Goal: Task Accomplishment & Management: Complete application form

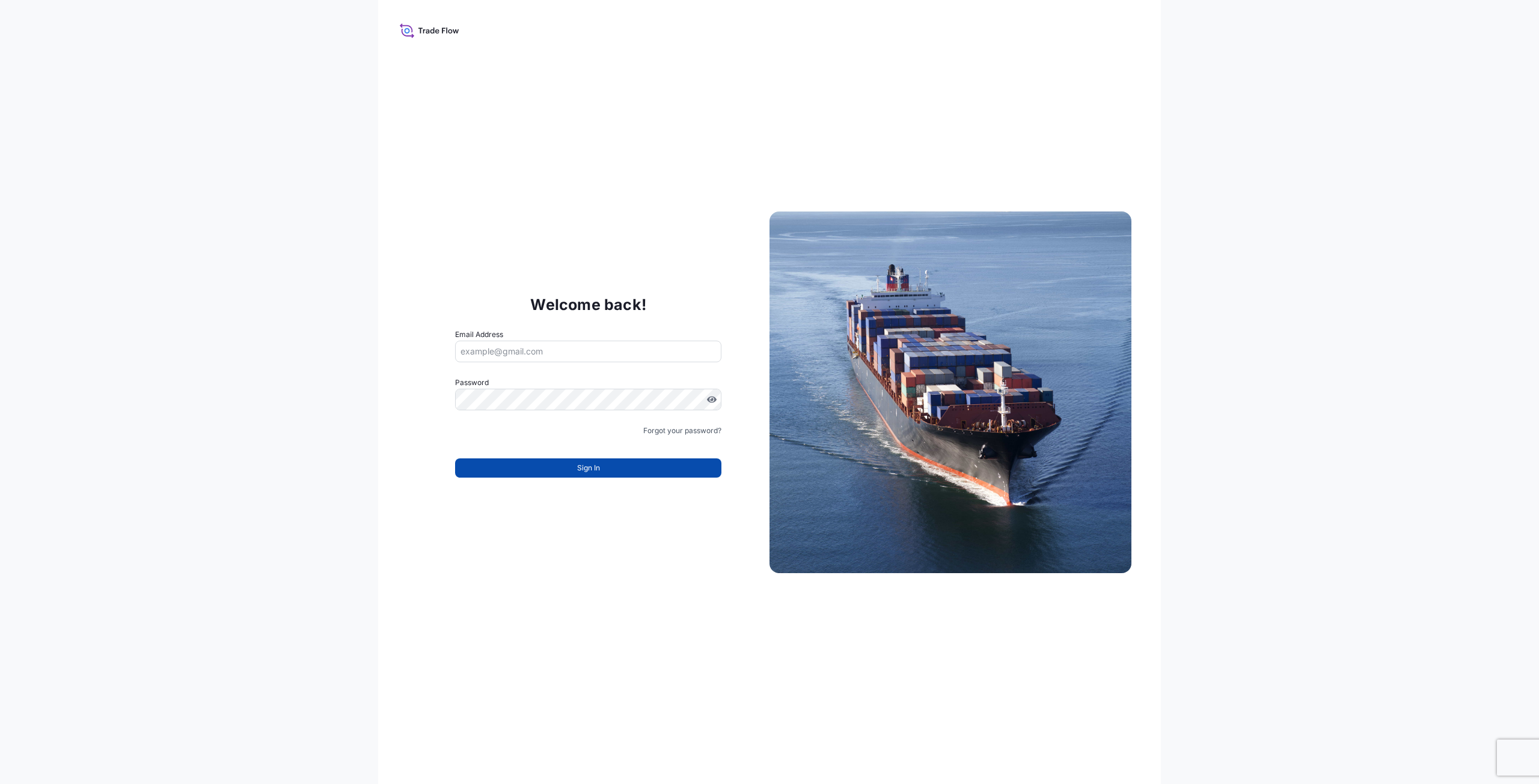
type input "[PERSON_NAME][EMAIL_ADDRESS][PERSON_NAME][DOMAIN_NAME]"
click at [581, 465] on span "Sign In" at bounding box center [588, 468] width 23 height 12
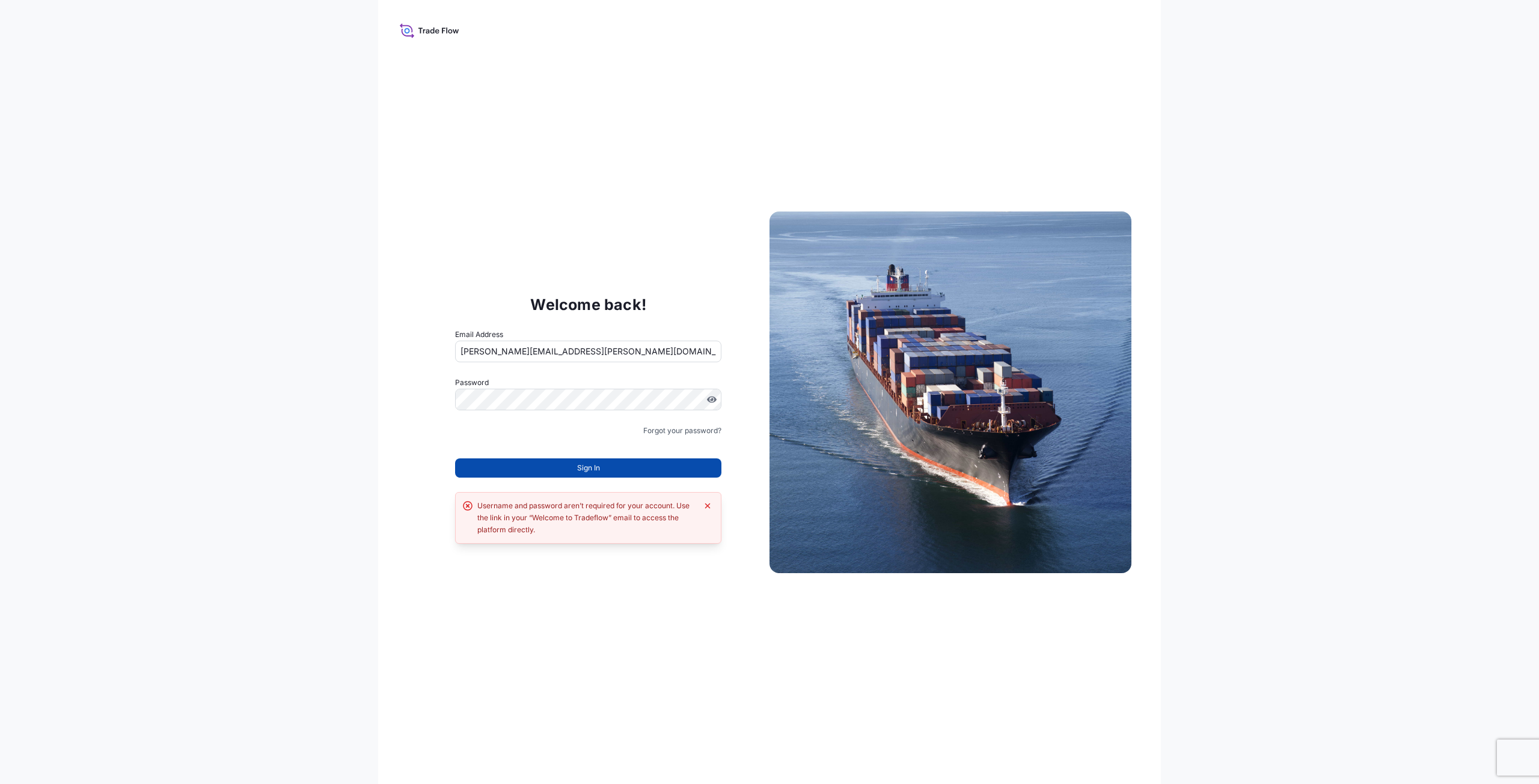
click at [573, 466] on button "Sign In" at bounding box center [588, 468] width 267 height 19
click at [588, 515] on div "Username and password aren’t required for your account. Use the link in your “W…" at bounding box center [587, 518] width 220 height 36
click at [709, 506] on icon "Dismiss error" at bounding box center [707, 505] width 5 height 5
click at [598, 467] on span "Sign In" at bounding box center [588, 468] width 23 height 12
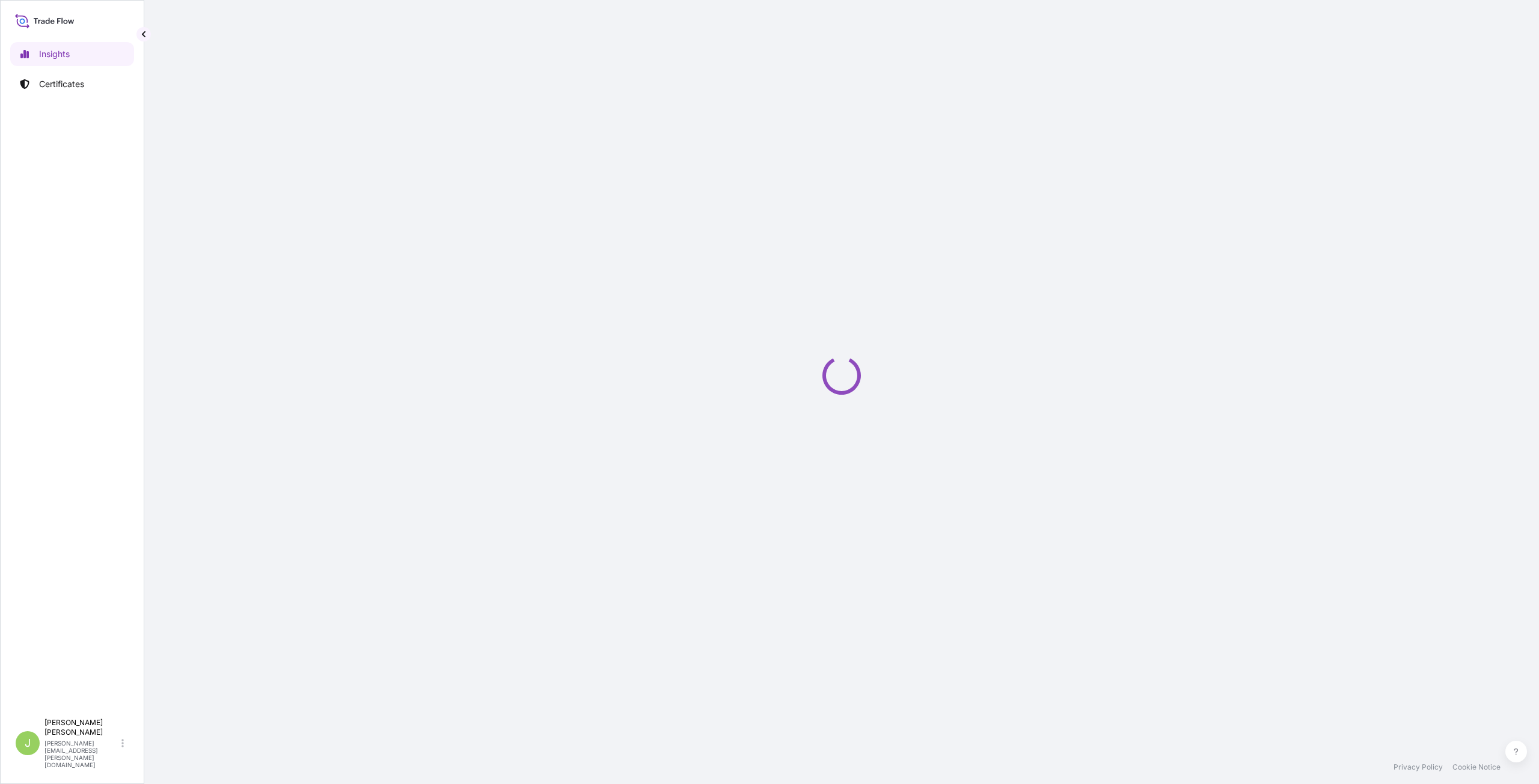
select select "2025"
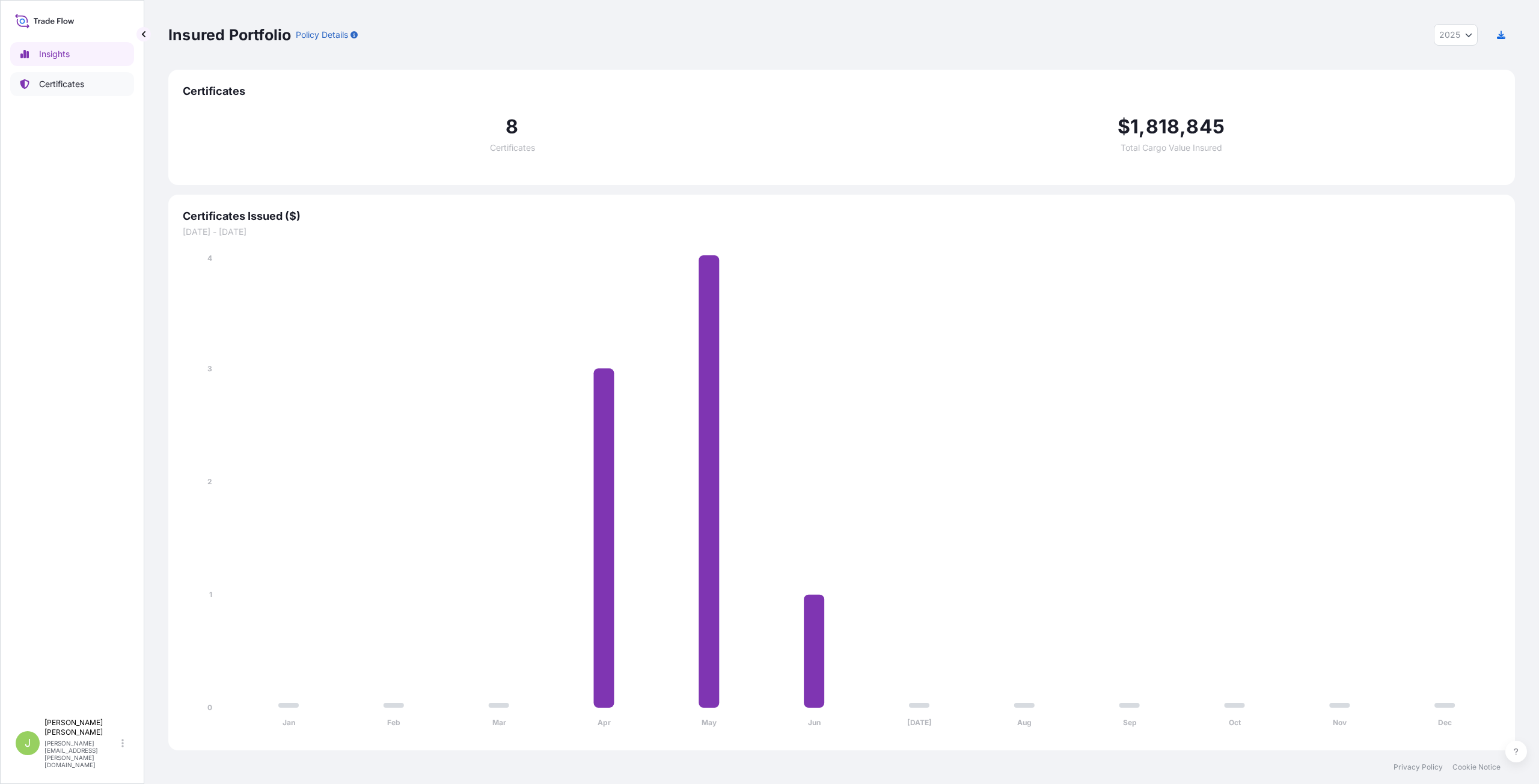
click at [57, 85] on p "Certificates" at bounding box center [61, 84] width 45 height 12
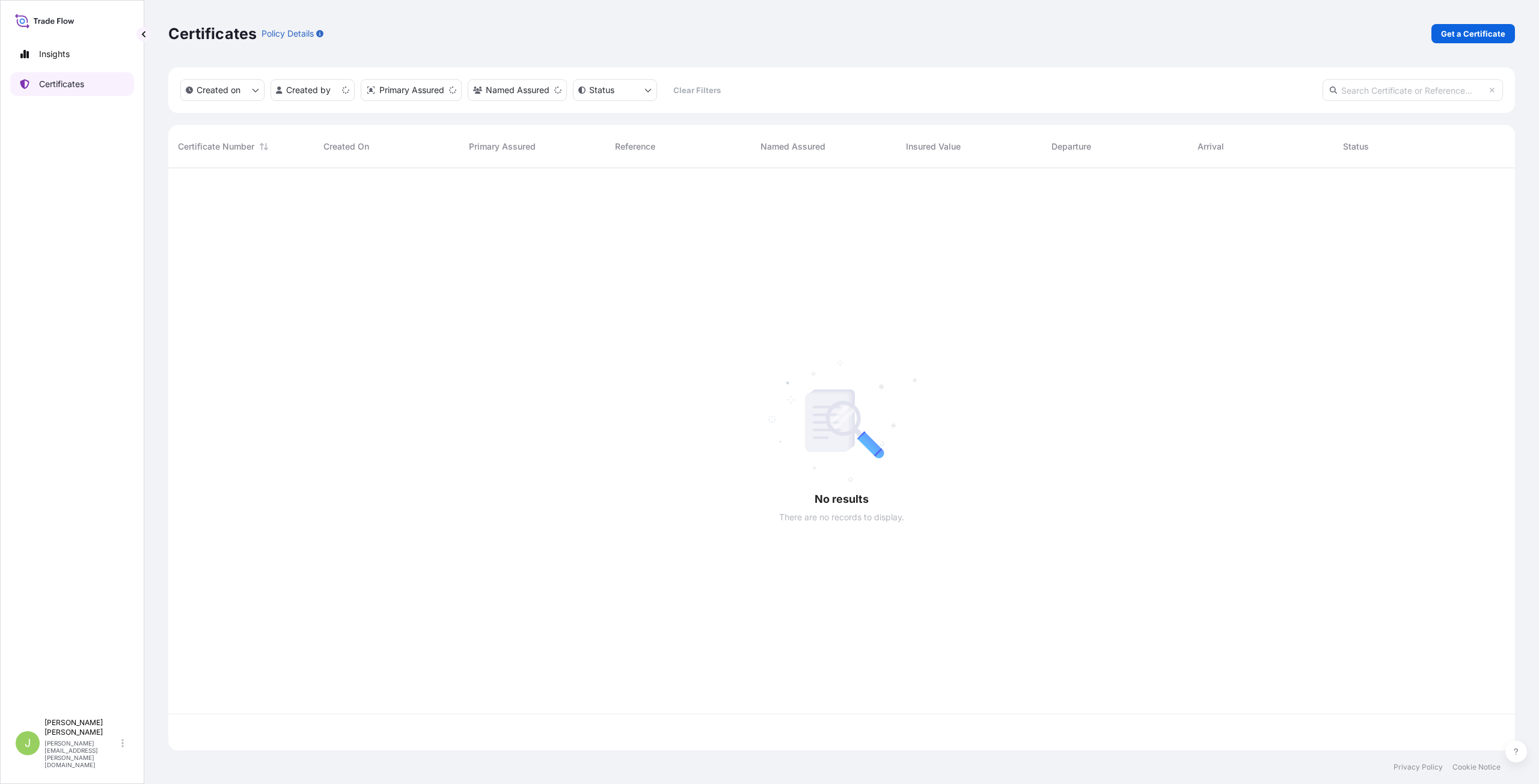
scroll to position [580, 1337]
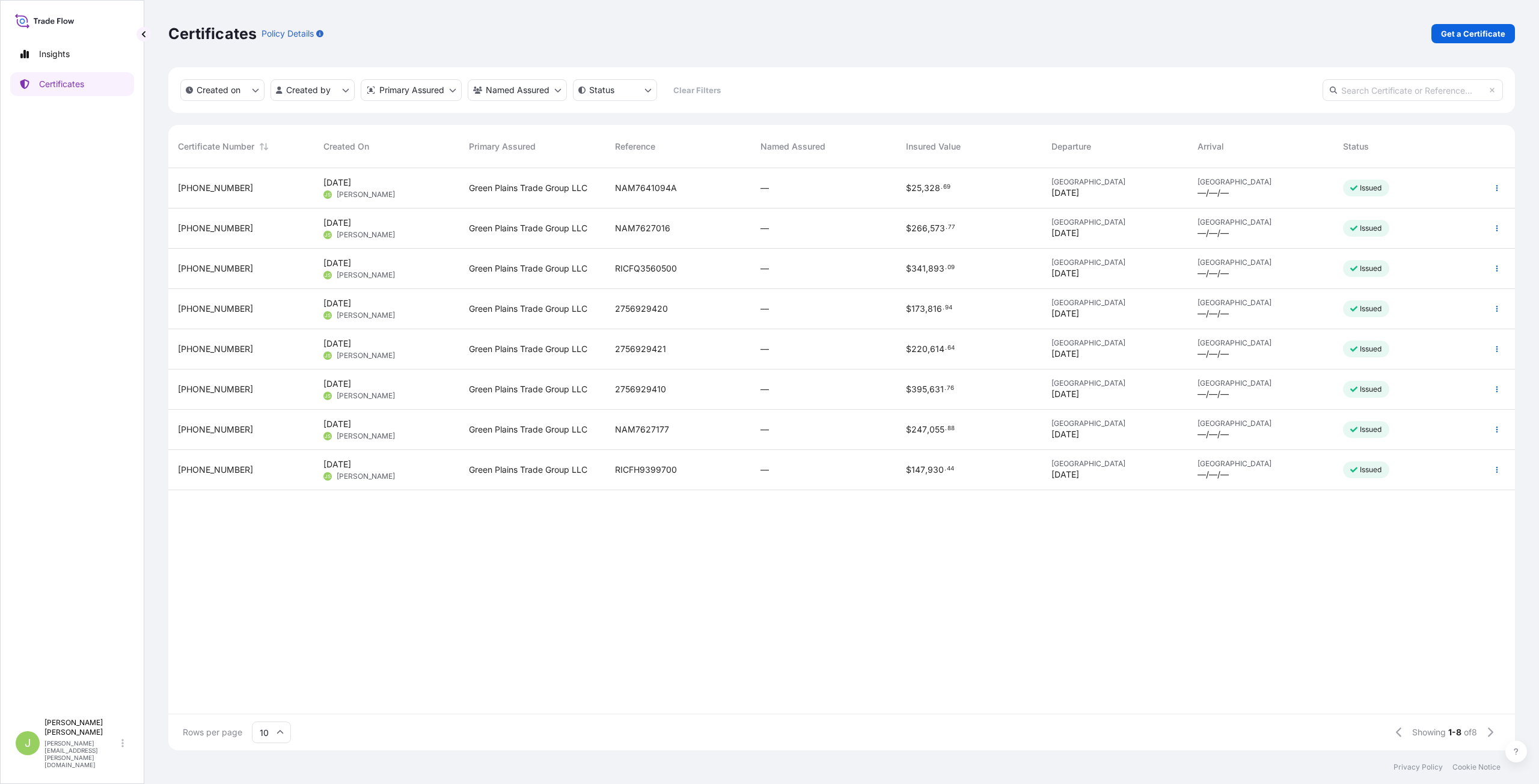
click at [204, 185] on span "[PHONE_NUMBER]" at bounding box center [215, 188] width 75 height 12
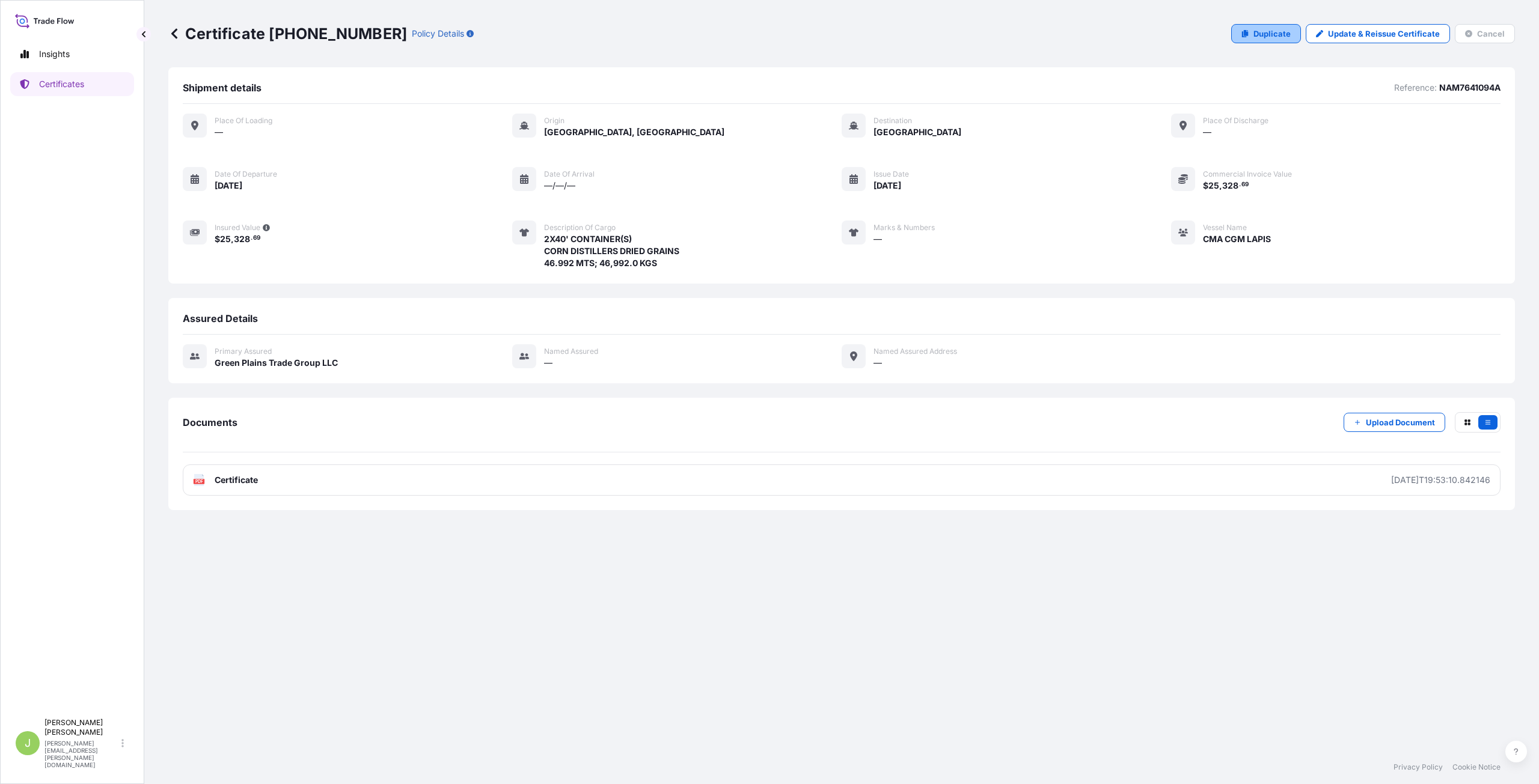
click at [1270, 38] on p "Duplicate" at bounding box center [1272, 34] width 37 height 12
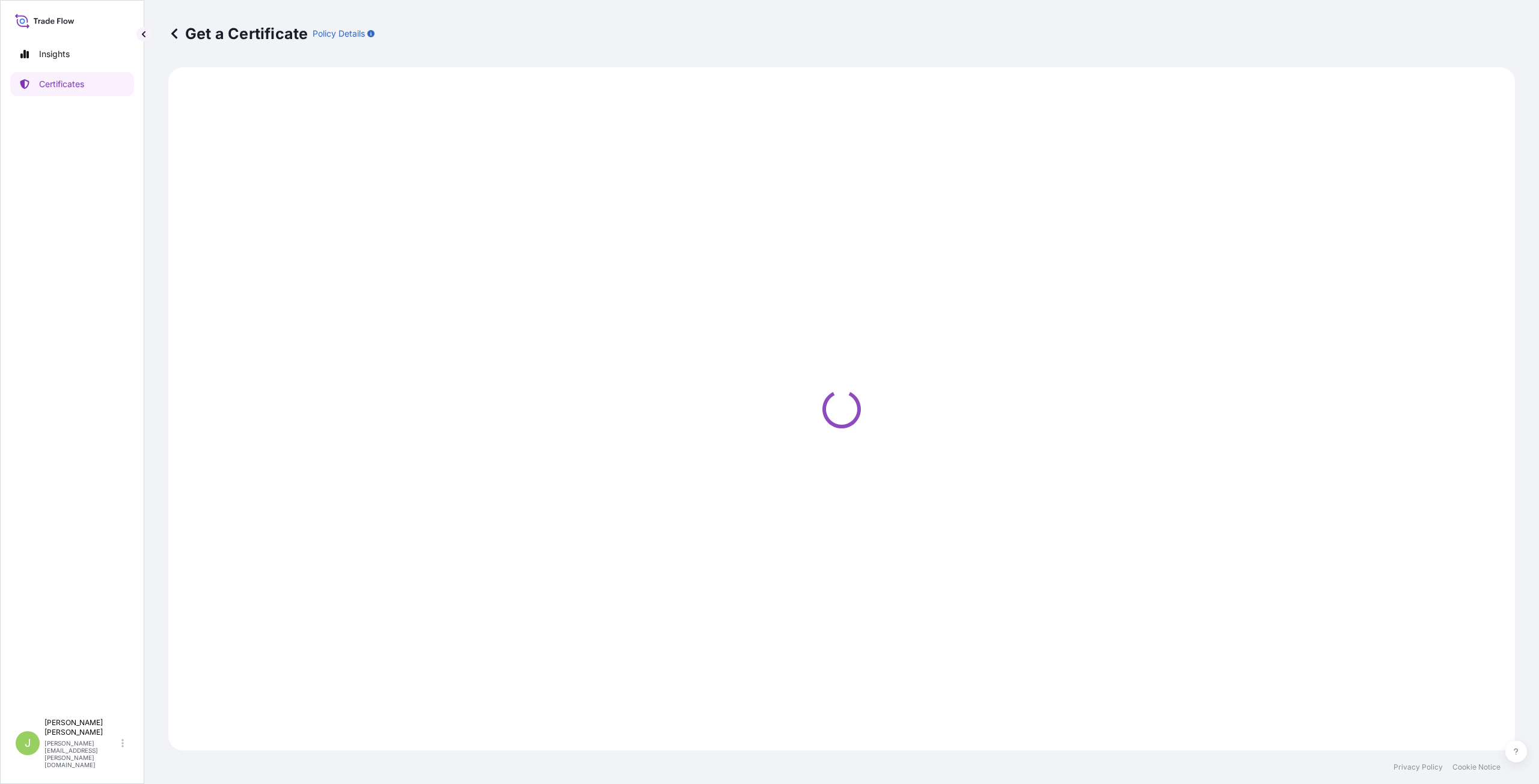
select select "Ocean Vessel - On Deck"
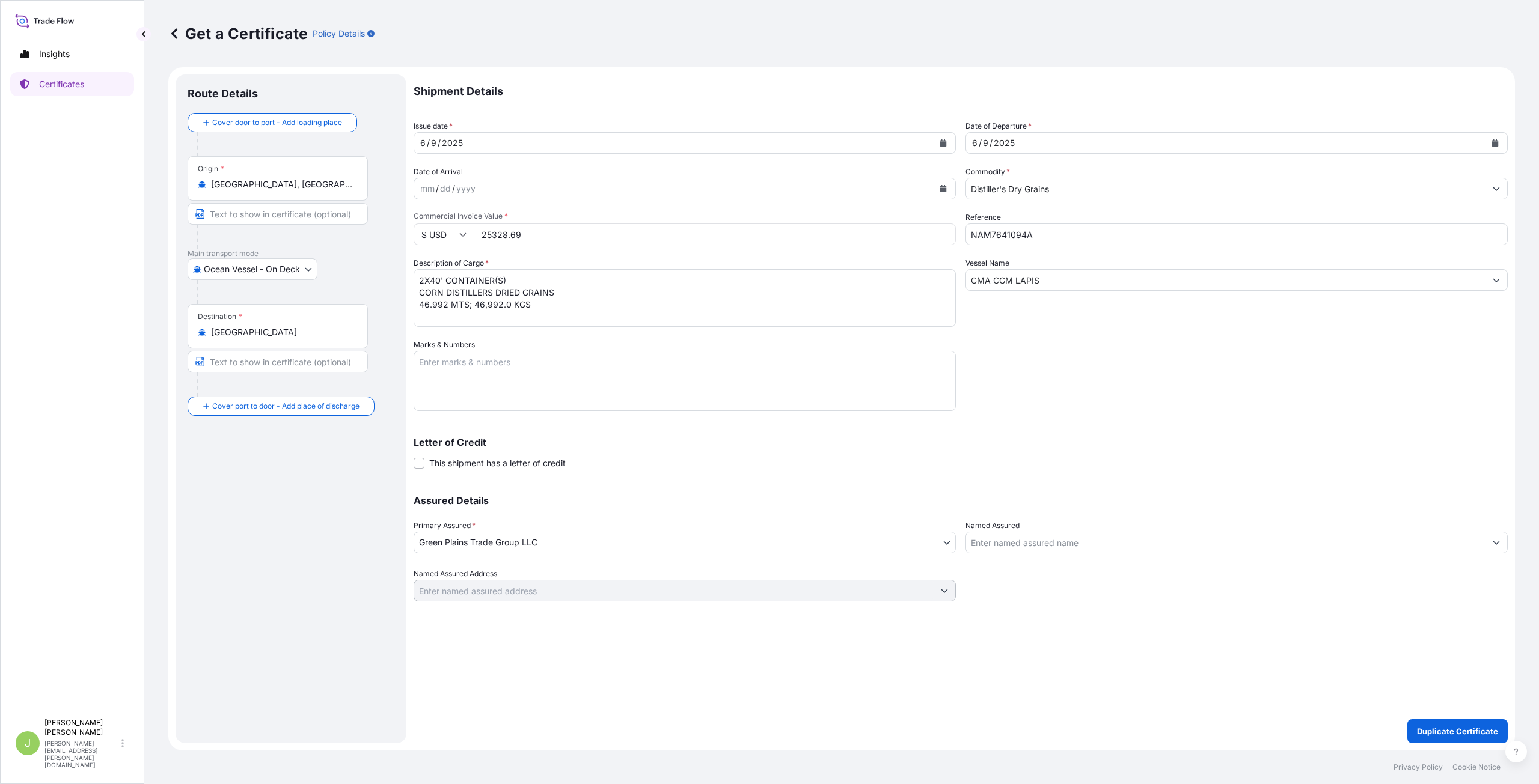
click at [947, 144] on button "Calendar" at bounding box center [944, 143] width 19 height 19
click at [573, 178] on button "Next" at bounding box center [568, 178] width 26 height 19
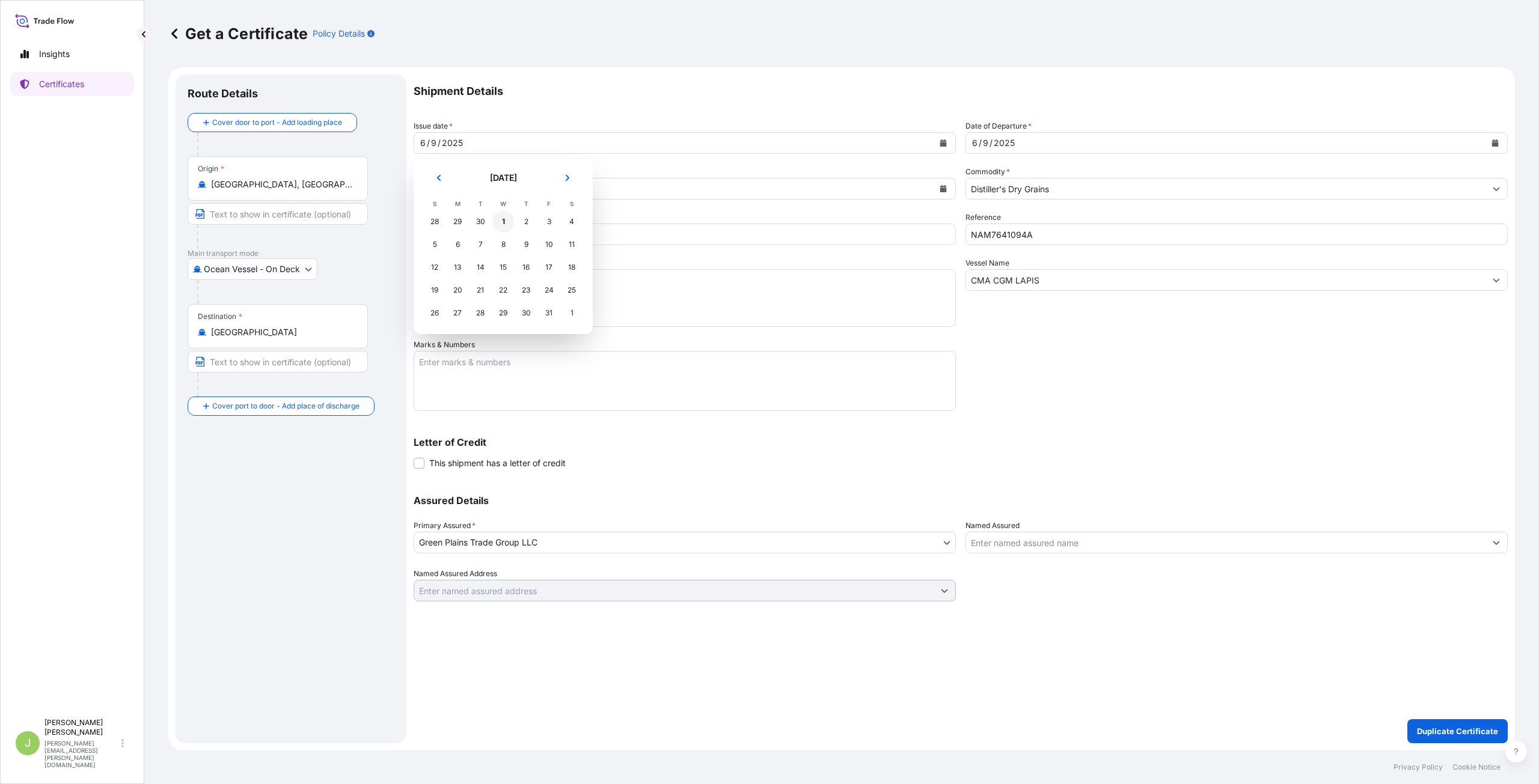
click at [504, 220] on div "1" at bounding box center [503, 221] width 21 height 21
click at [1024, 145] on div "[DATE]" at bounding box center [1225, 142] width 519 height 21
click at [1494, 139] on icon "Calendar" at bounding box center [1495, 143] width 7 height 7
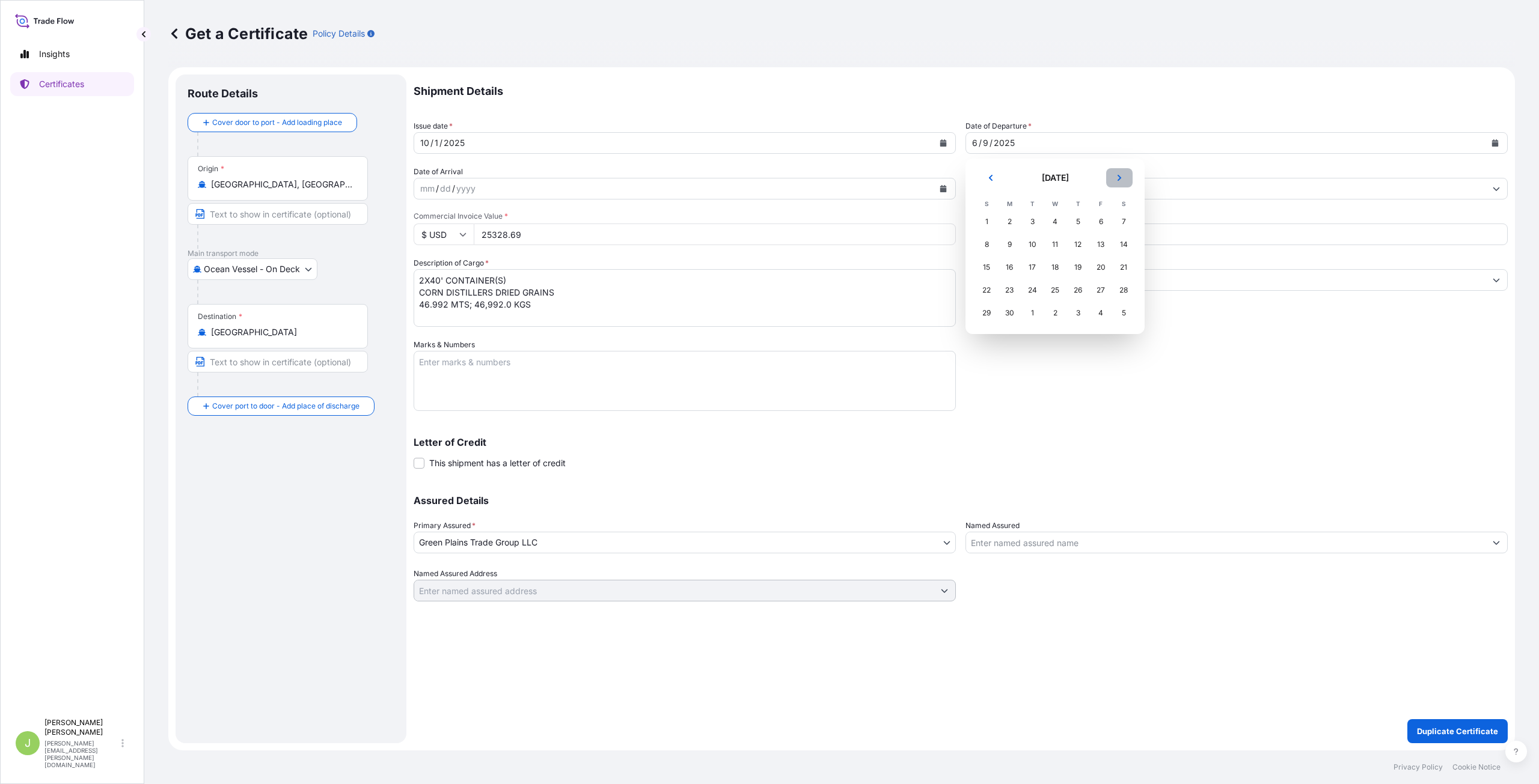
click at [1116, 178] on icon "Next" at bounding box center [1120, 178] width 7 height 7
click at [1052, 223] on div "1" at bounding box center [1054, 221] width 21 height 21
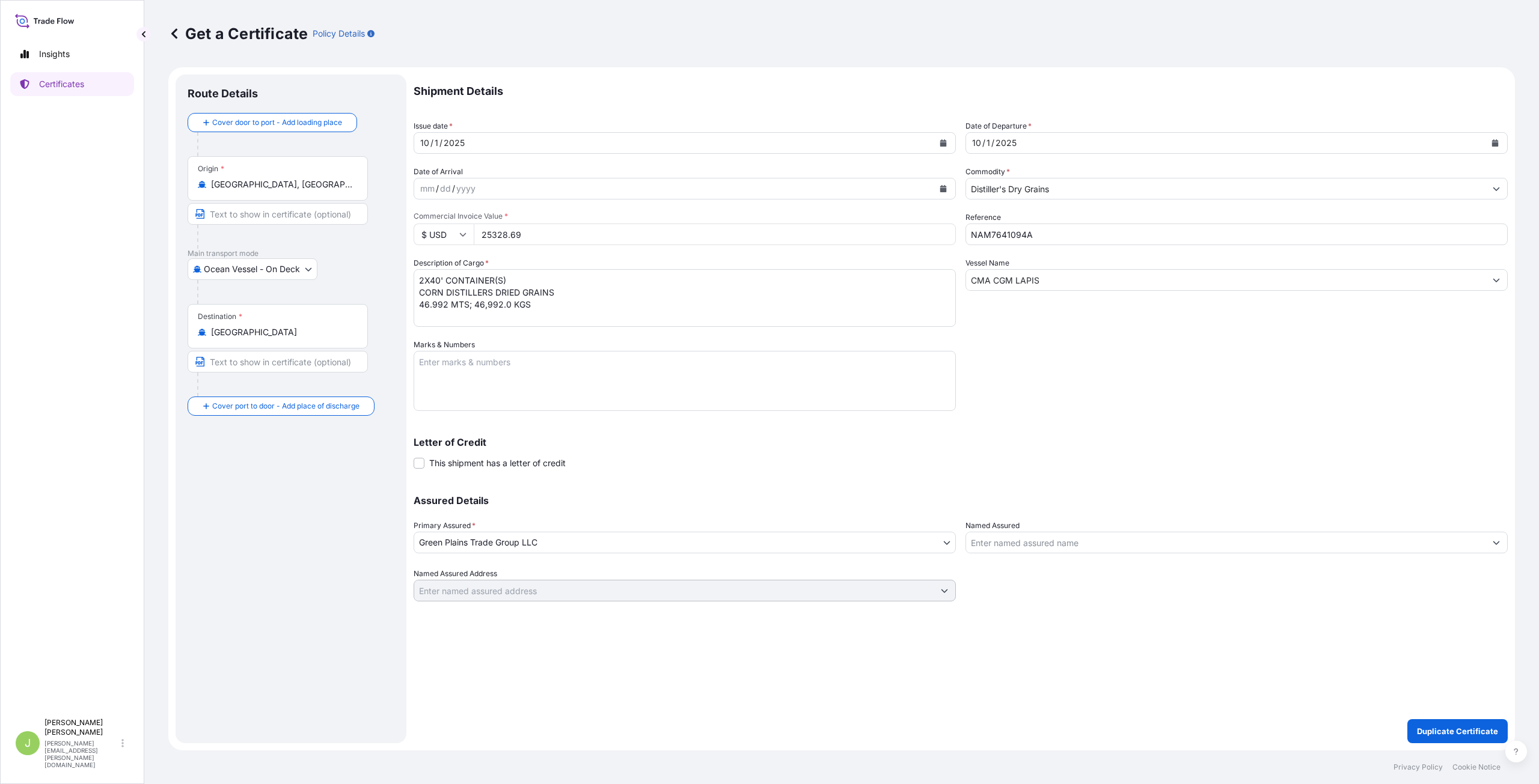
drag, startPoint x: 570, startPoint y: 237, endPoint x: 467, endPoint y: 229, distance: 103.3
click at [467, 229] on div "$ USD 25328.69" at bounding box center [684, 234] width 543 height 21
type input "217903.61"
click at [420, 279] on textarea "2X40' CONTAINER(S) CORN DISTILLERS DRIED GRAINS 46.992 MTS; 46,992.0 KGS" at bounding box center [684, 298] width 543 height 58
click at [447, 307] on textarea "2X40' CONTAINER(S) CORN DISTILLERS DRIED GRAINS 46.992 MTS; 46,992.0 KGS" at bounding box center [684, 298] width 543 height 58
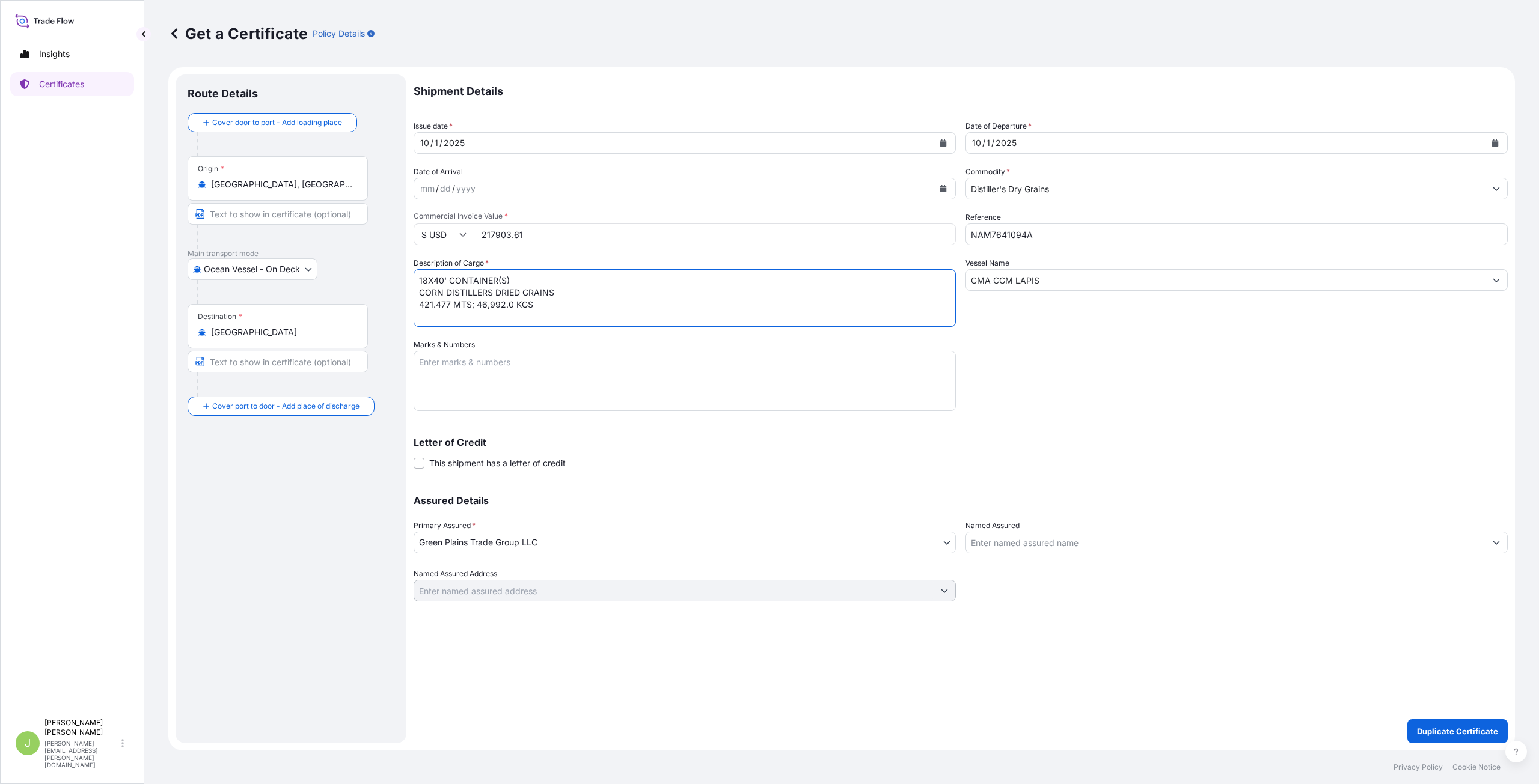
click at [503, 306] on textarea "2X40' CONTAINER(S) CORN DISTILLERS DRIED GRAINS 46.992 MTS; 46,992.0 KGS" at bounding box center [684, 298] width 543 height 58
click at [612, 300] on textarea "2X40' CONTAINER(S) CORN DISTILLERS DRIED GRAINS 46.992 MTS; 46,992.0 KGS" at bounding box center [684, 298] width 543 height 58
type textarea "18X40' CONTAINER(S) CORN DISTILLERS DRIED GRAINS 421.477 MTS; 421,477.0 KGS"
click at [1066, 280] on input "CMA CGM LAPIS" at bounding box center [1225, 280] width 519 height 21
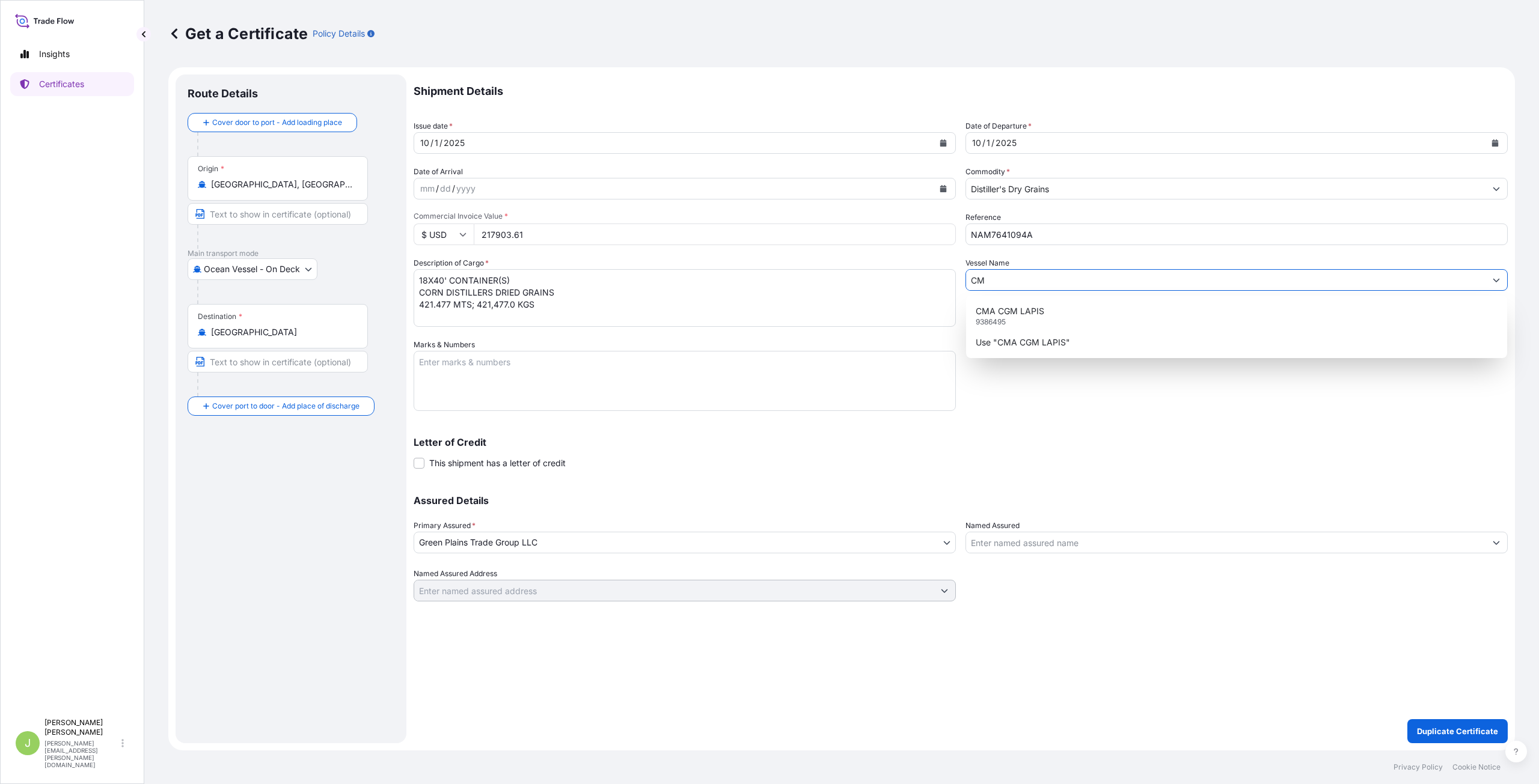
type input "C"
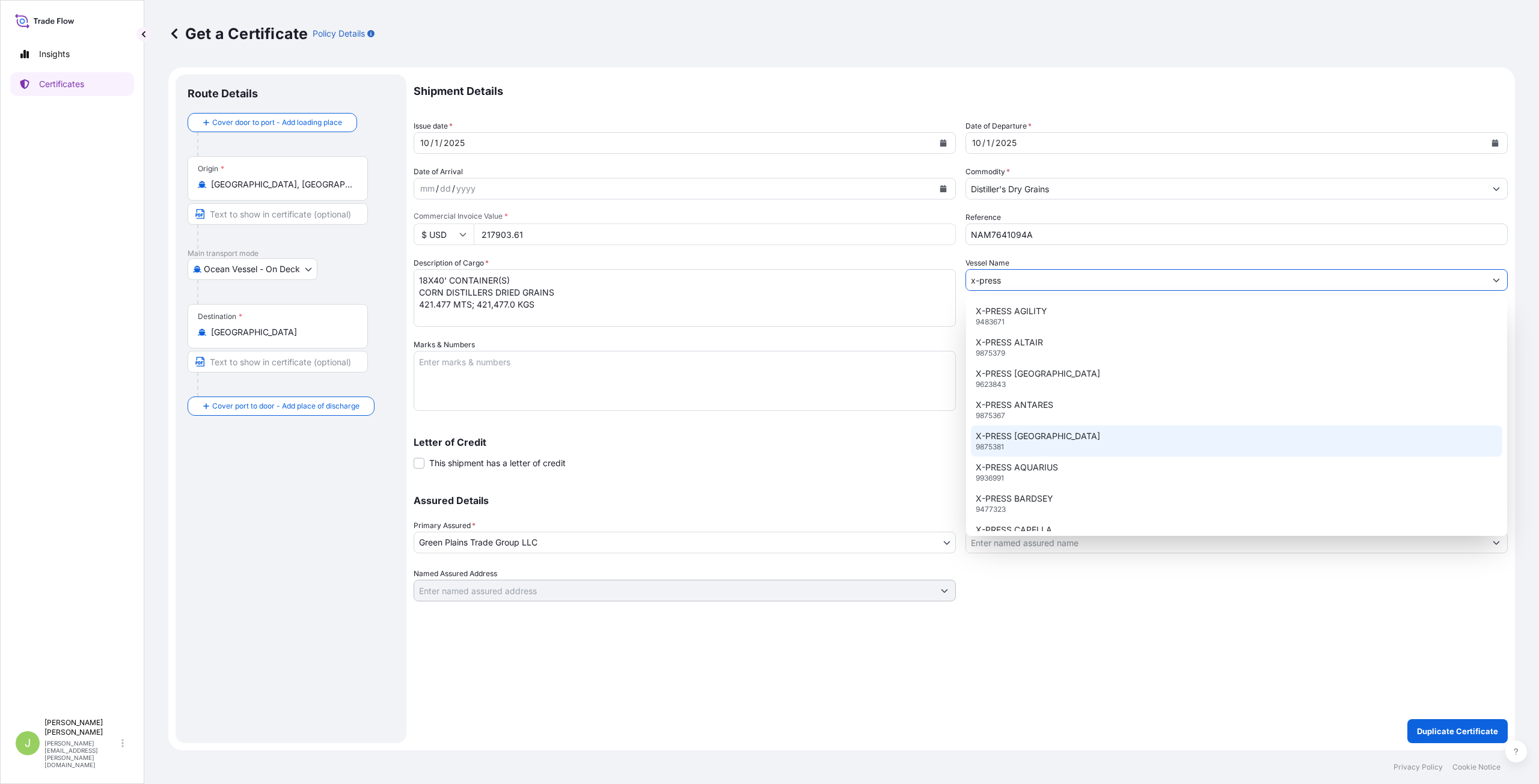
click at [1043, 435] on p "X-PRESS [GEOGRAPHIC_DATA]" at bounding box center [1038, 436] width 124 height 12
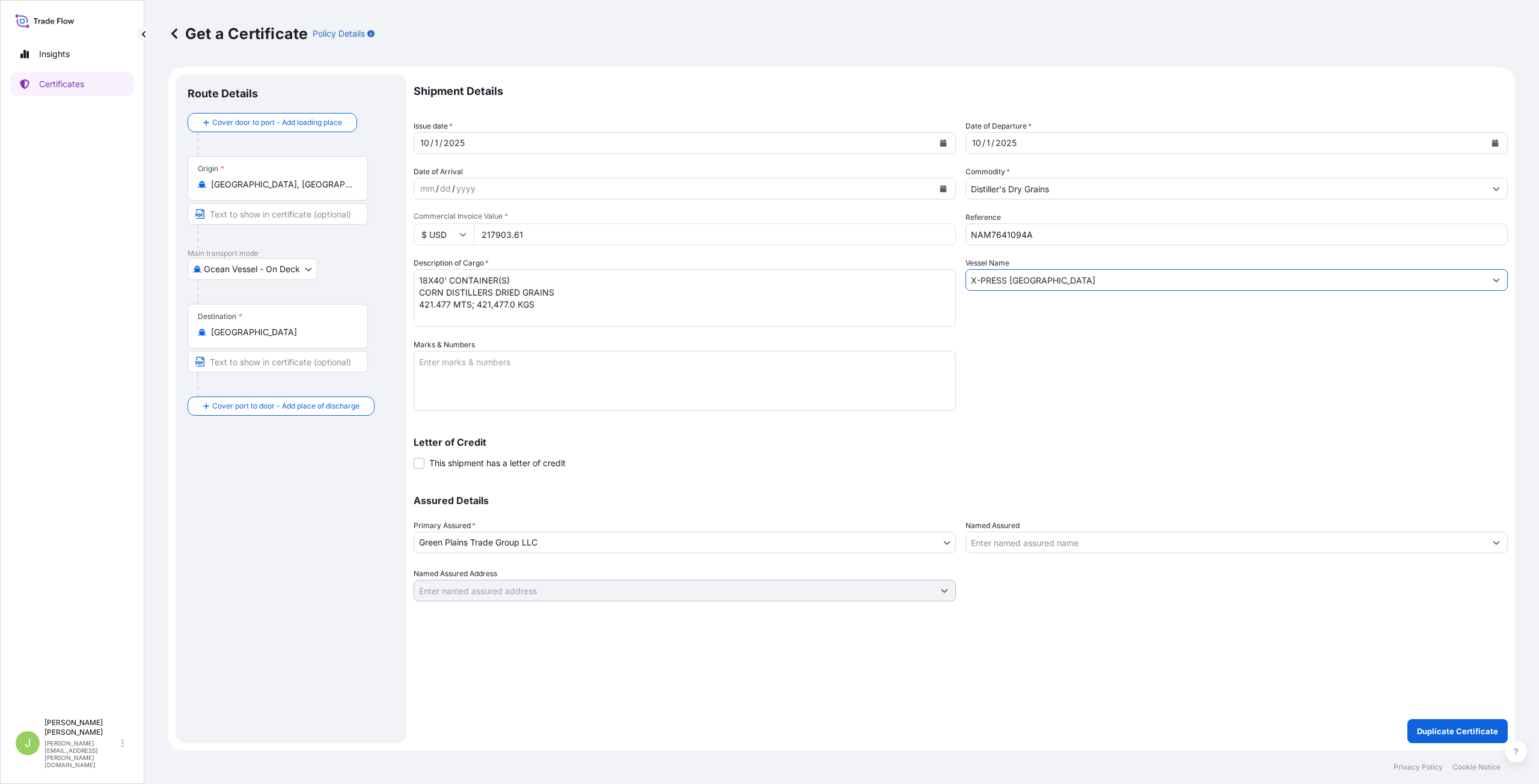
type input "X-PRESS [GEOGRAPHIC_DATA]"
click at [1069, 395] on div "Shipment Details Issue date * [DATE] Date of Departure * [DATE] Date of Arrival…" at bounding box center [960, 338] width 1094 height 527
click at [1437, 725] on p "Duplicate Certificate" at bounding box center [1457, 731] width 82 height 12
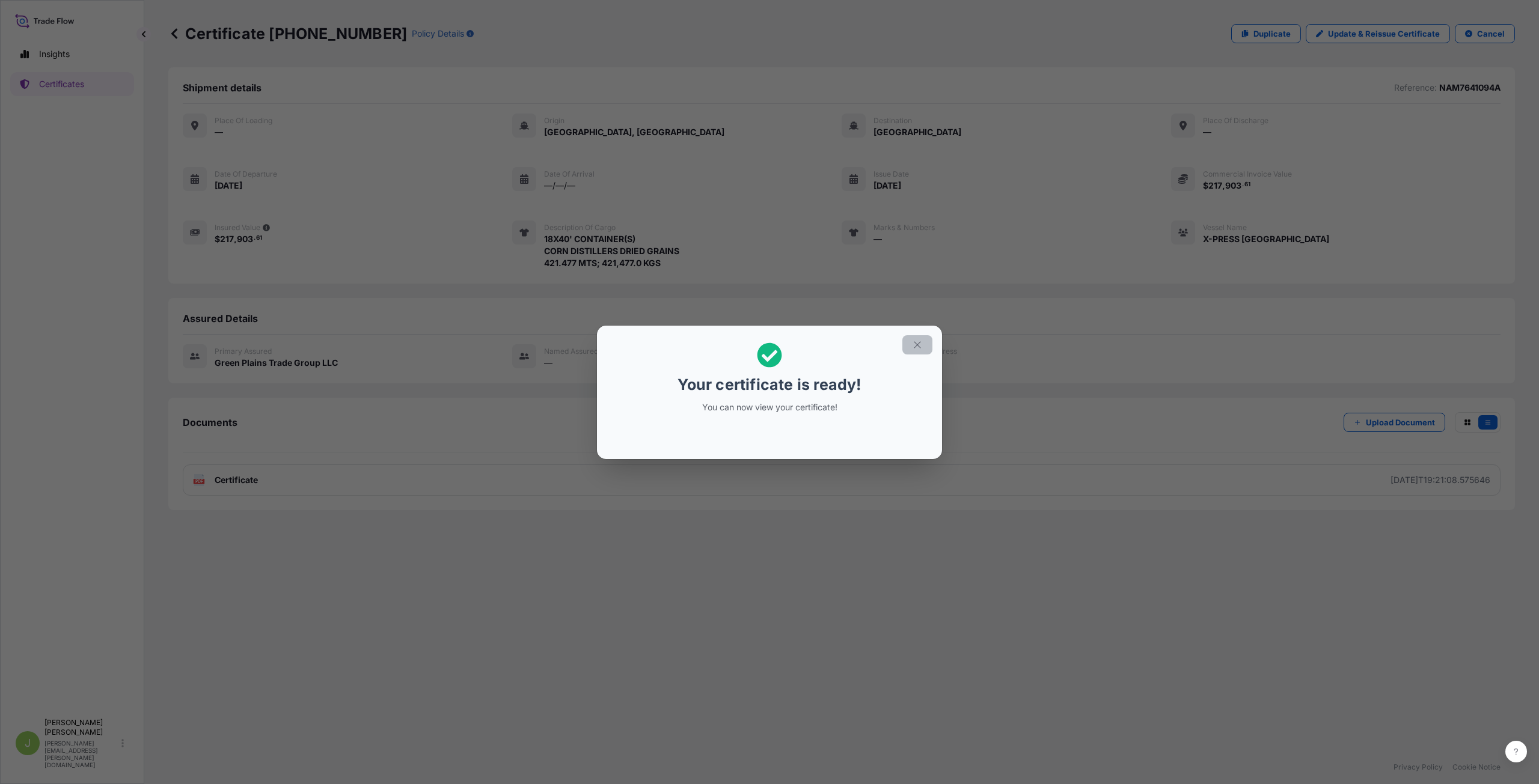
click at [915, 346] on icon "button" at bounding box center [917, 345] width 11 height 11
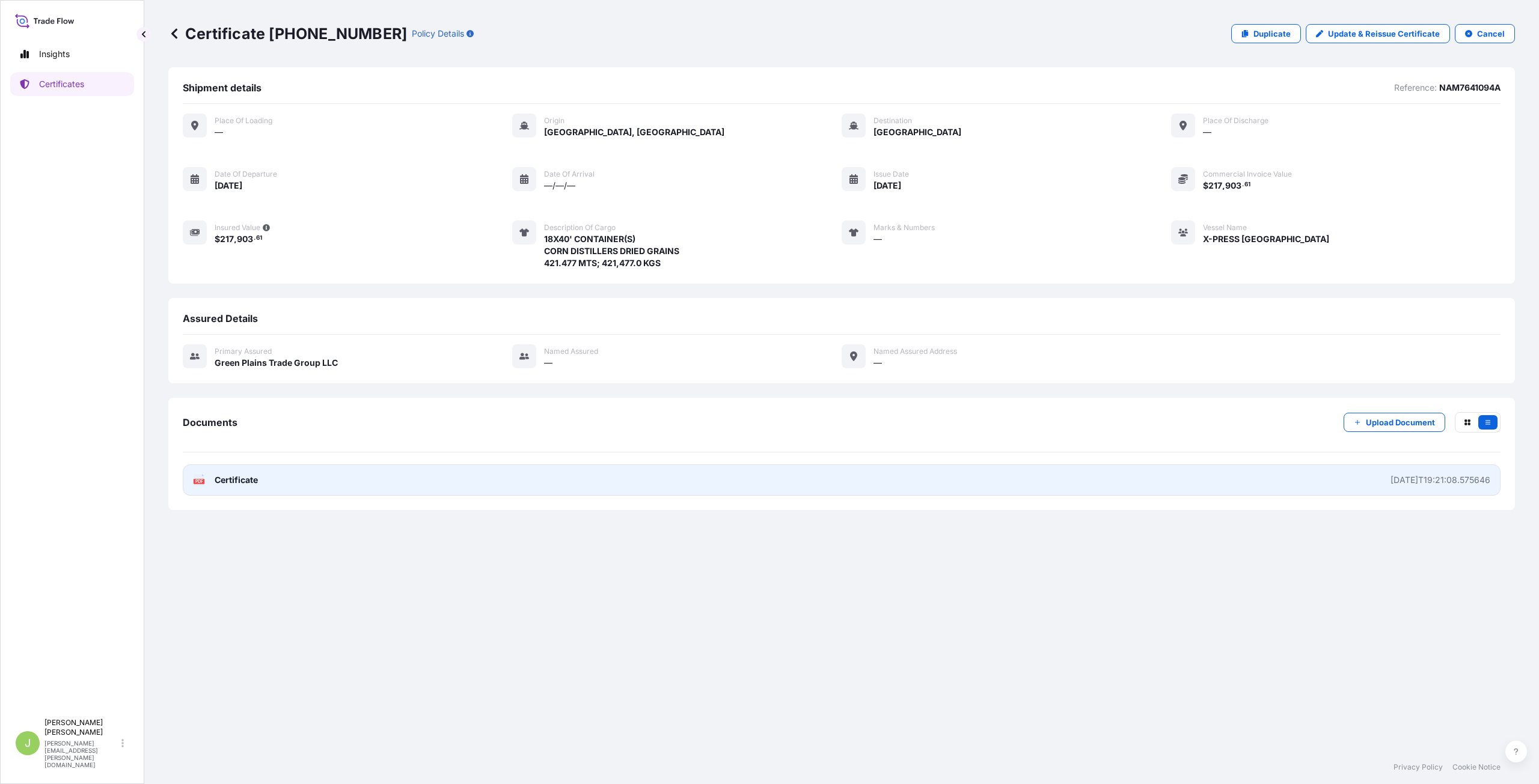
click at [222, 474] on span "Certificate" at bounding box center [236, 480] width 43 height 12
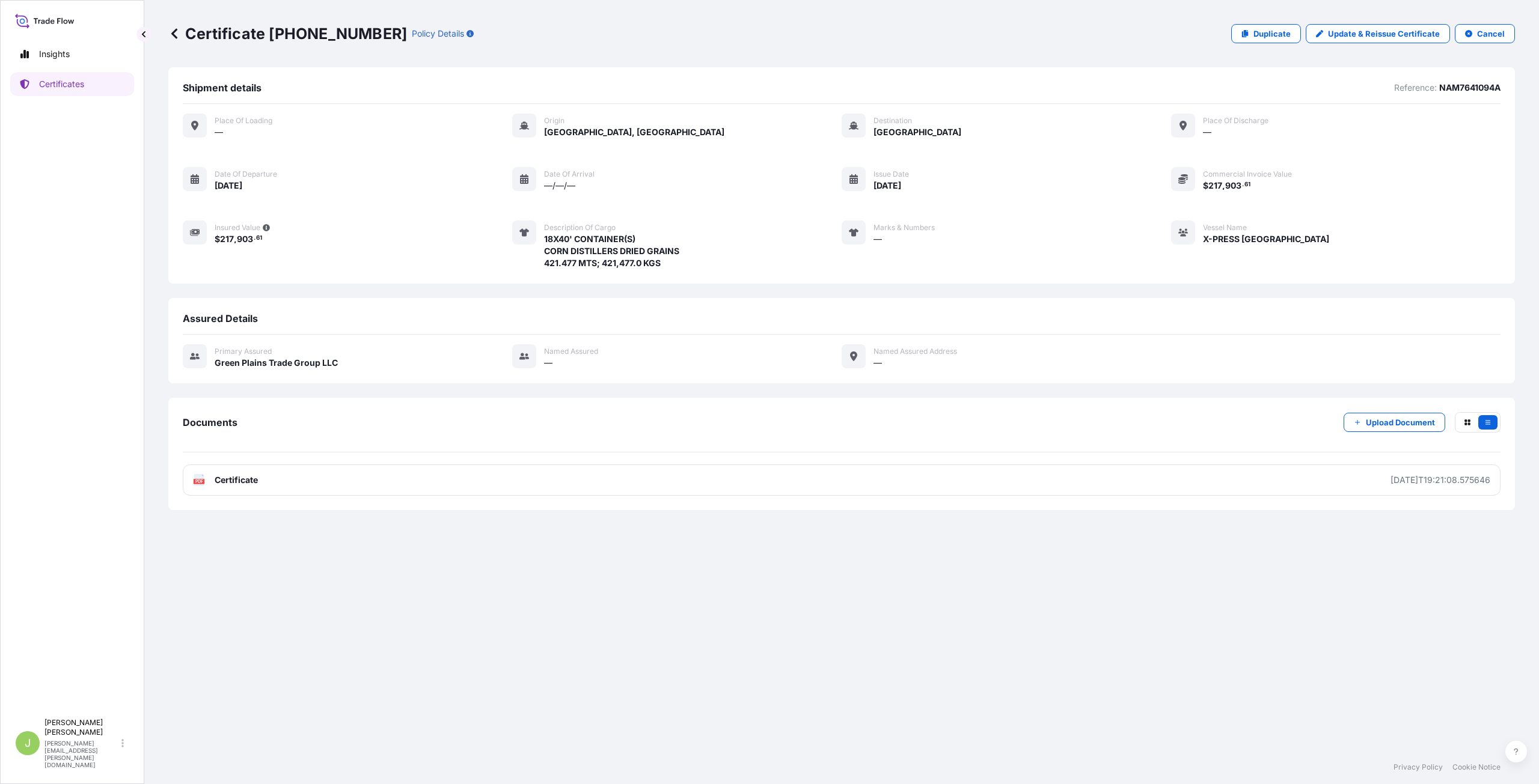
click at [172, 32] on icon at bounding box center [174, 34] width 12 height 12
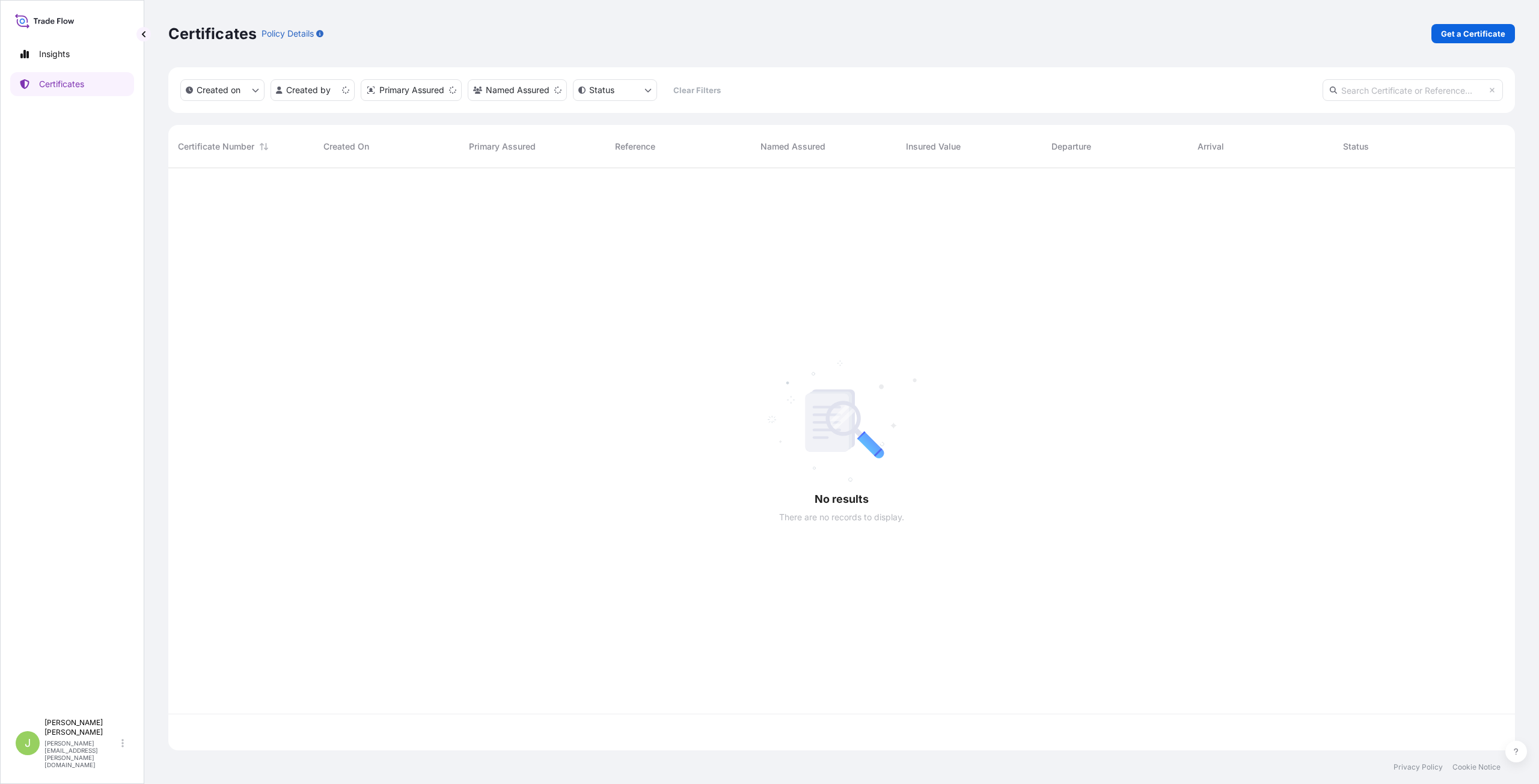
scroll to position [580, 1337]
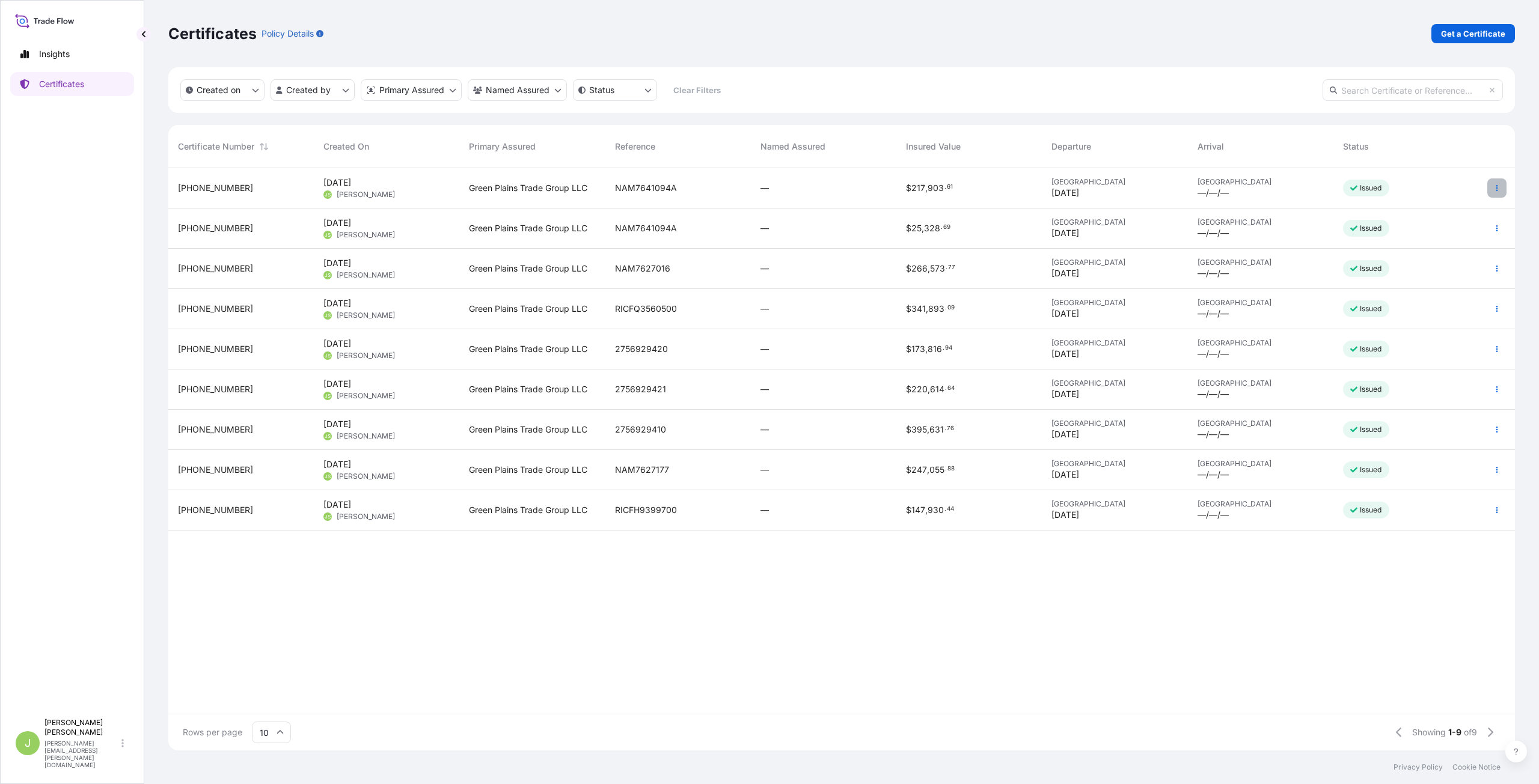
click at [1493, 192] on button "button" at bounding box center [1497, 188] width 19 height 19
click at [1423, 211] on p "Edit details" at bounding box center [1419, 212] width 43 height 12
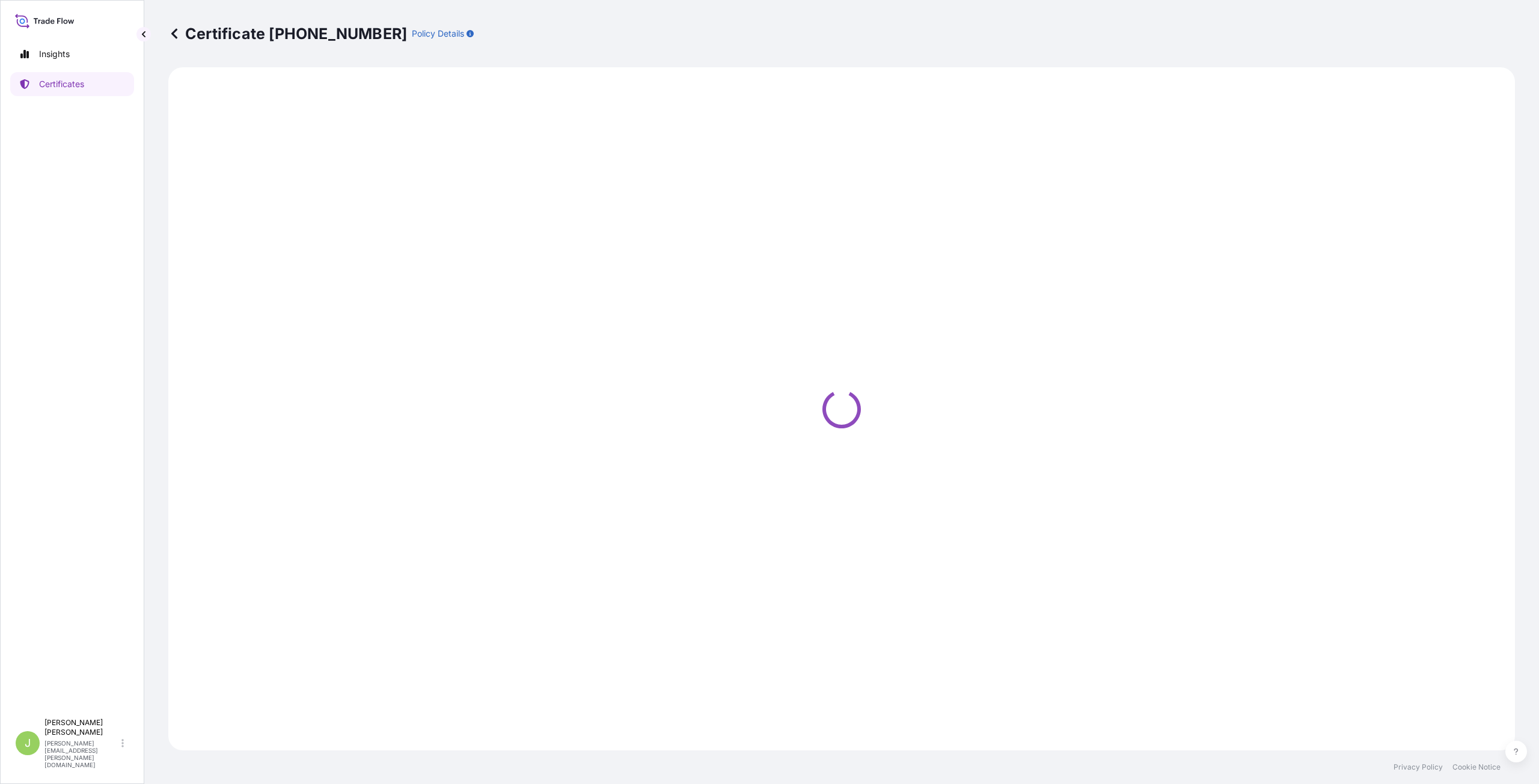
select select "Ocean Vessel - On Deck"
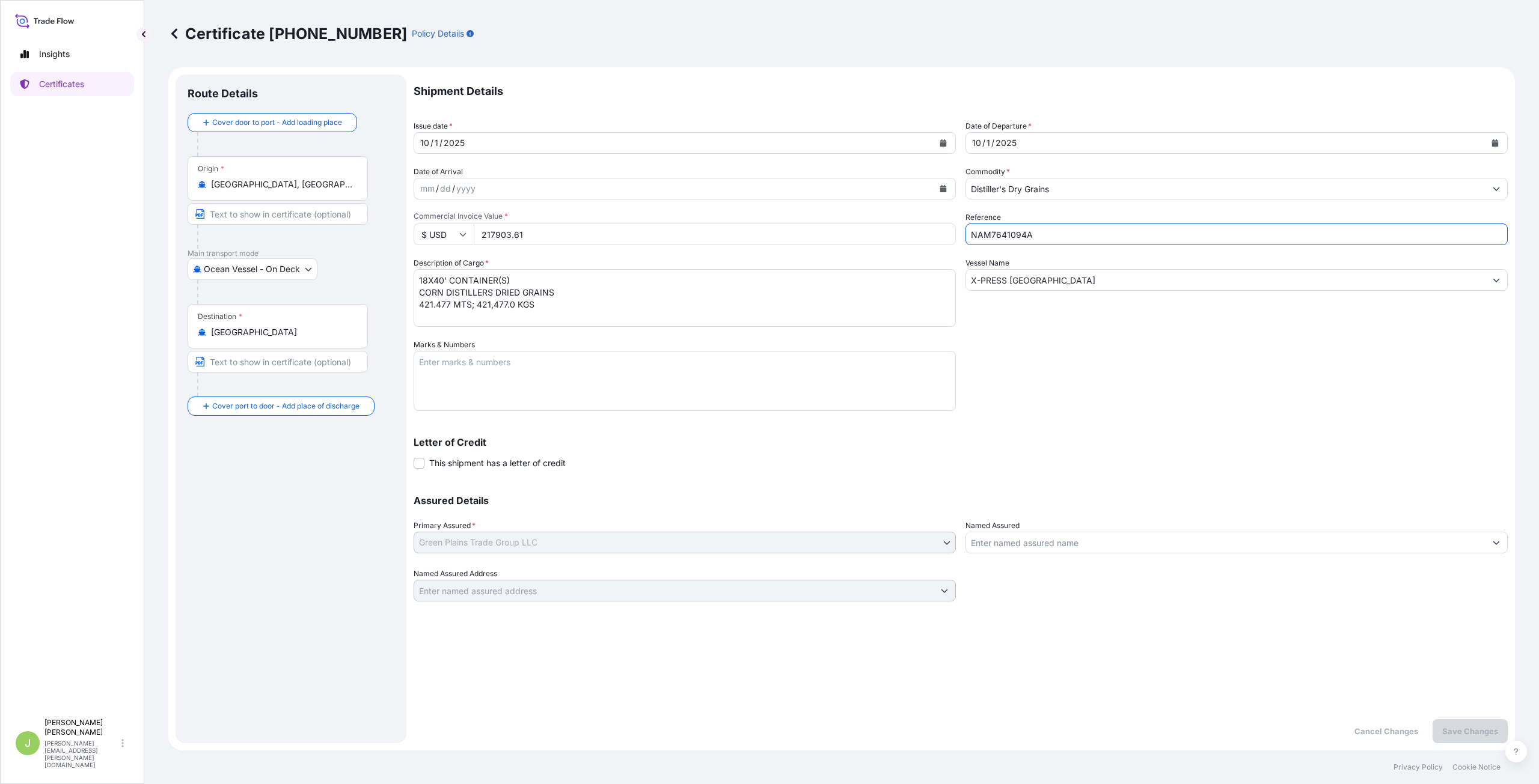
drag, startPoint x: 1058, startPoint y: 237, endPoint x: 937, endPoint y: 234, distance: 121.0
click at [937, 234] on div "Shipment Details Issue date * [DATE] Date of Departure * [DATE] Date of Arrival…" at bounding box center [960, 338] width 1094 height 527
type input "RICFGF349500"
click at [993, 337] on div "Shipment Details Issue date * [DATE] Date of Departure * [DATE] Date of Arrival…" at bounding box center [960, 338] width 1094 height 527
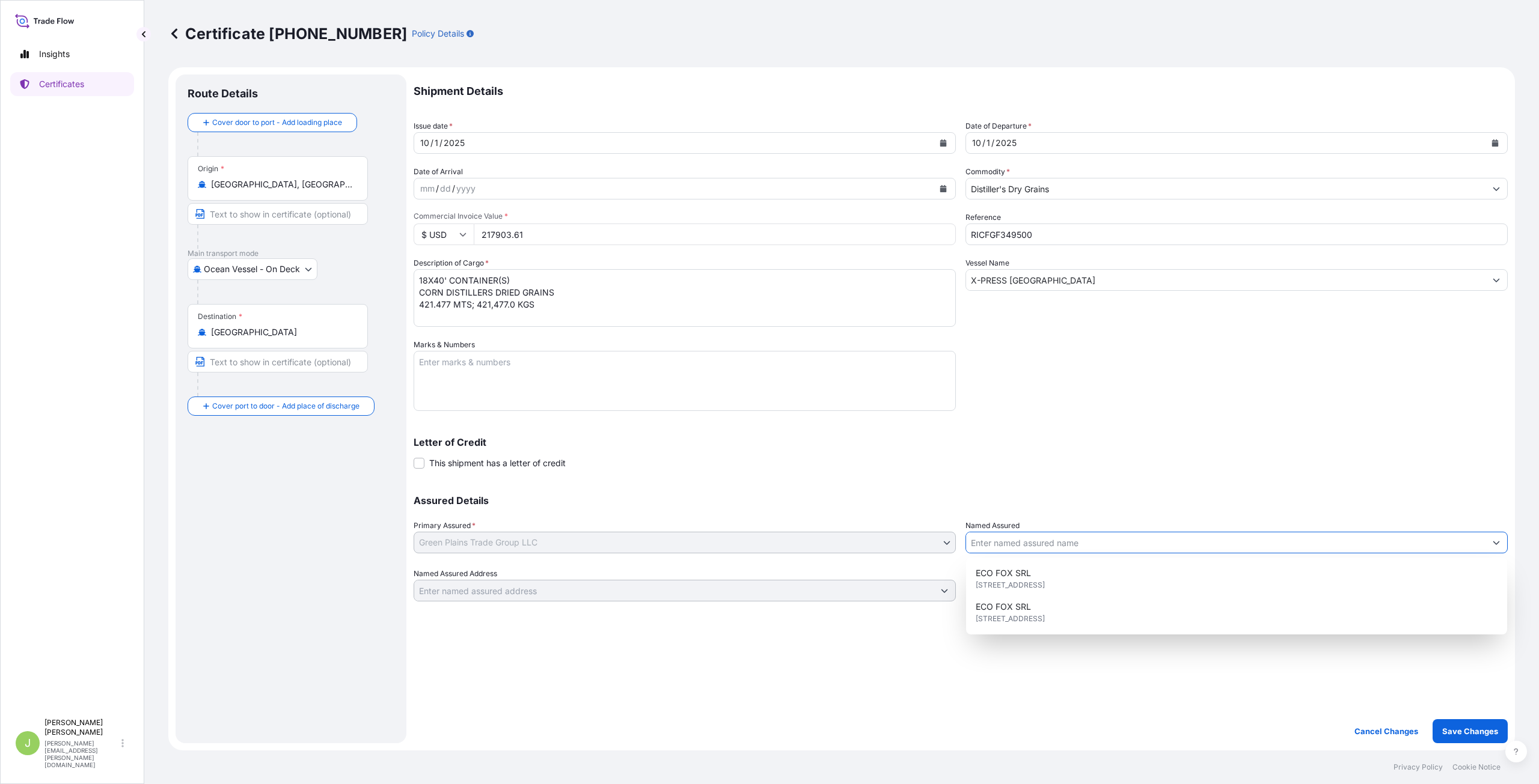
click at [1057, 543] on input "Named Assured" at bounding box center [1225, 542] width 519 height 21
click at [1060, 500] on p "Assured Details" at bounding box center [960, 500] width 1094 height 10
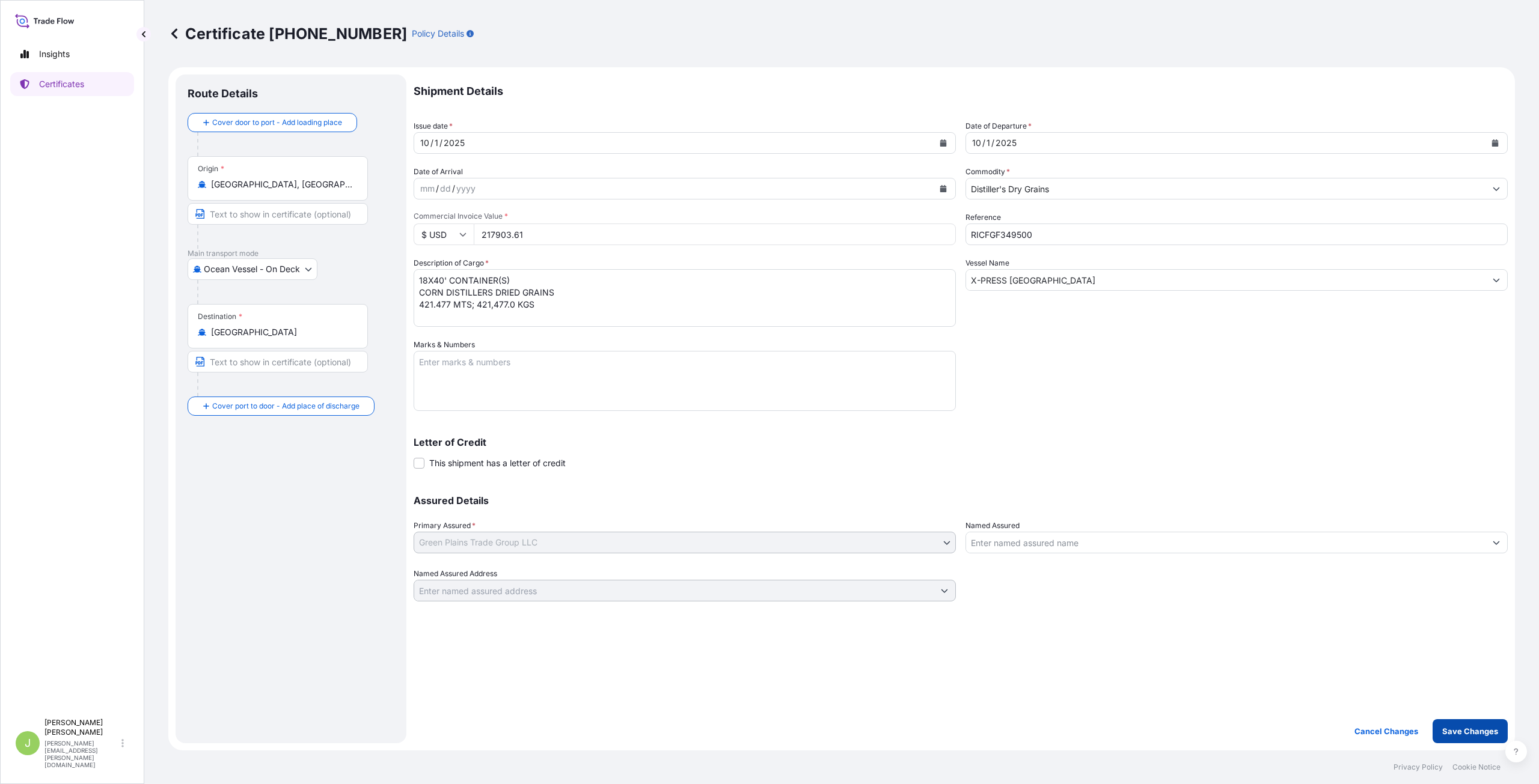
click at [1480, 734] on p "Save Changes" at bounding box center [1470, 731] width 56 height 12
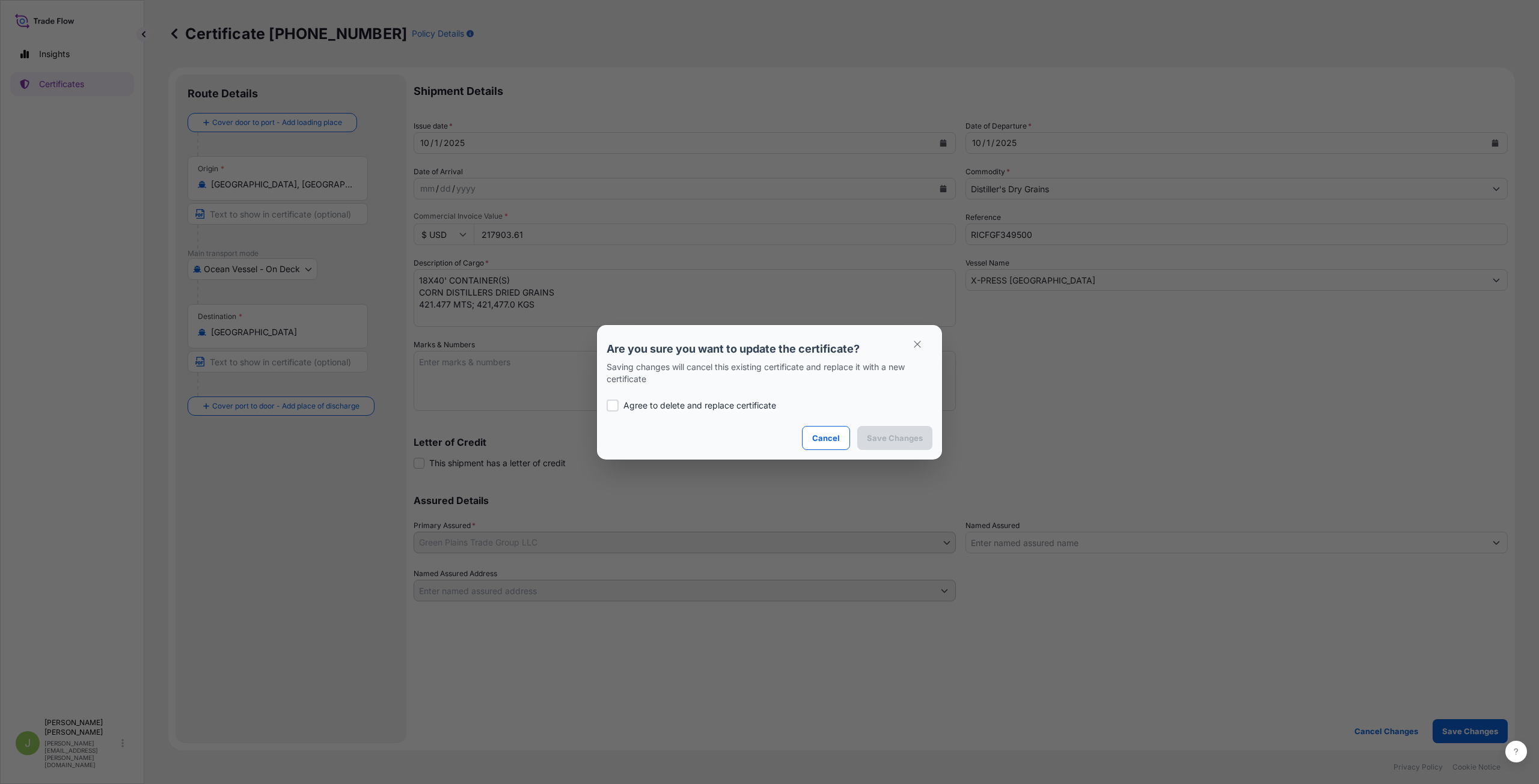
click at [612, 404] on div at bounding box center [612, 405] width 12 height 12
checkbox input "true"
click at [888, 436] on p "Save Changes" at bounding box center [895, 438] width 56 height 12
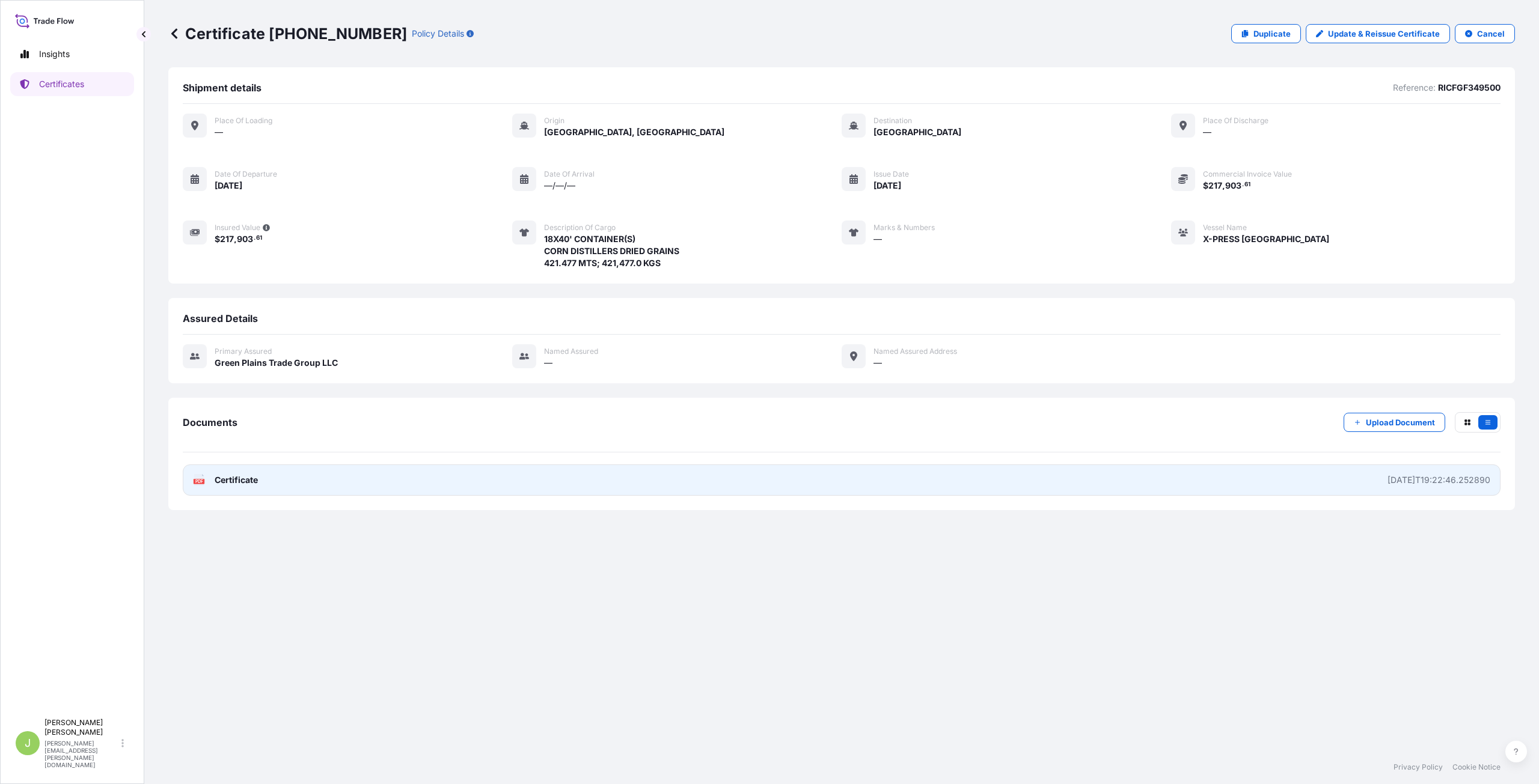
click at [245, 479] on span "Certificate" at bounding box center [236, 480] width 43 height 12
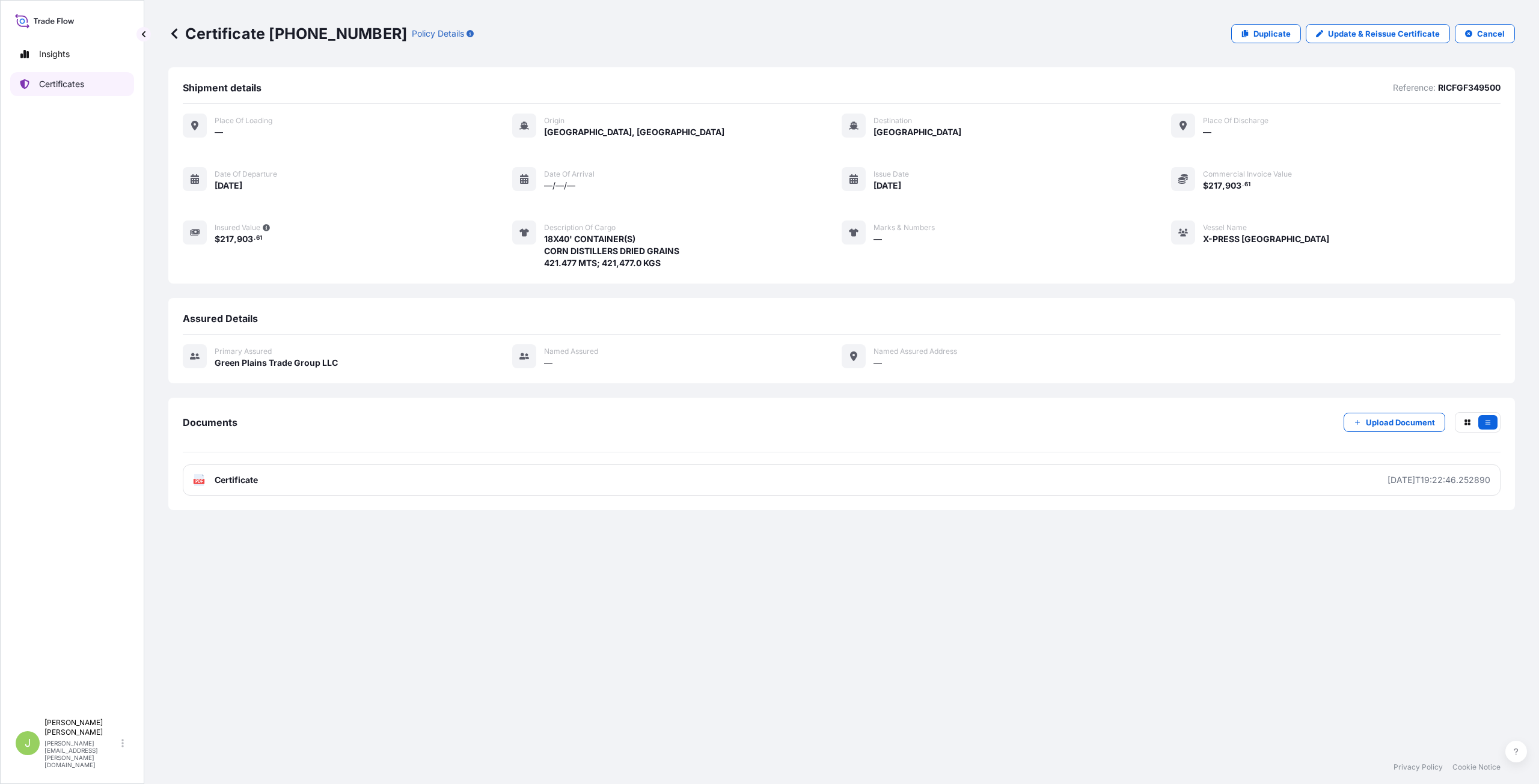
click at [91, 84] on link "Certificates" at bounding box center [72, 84] width 124 height 24
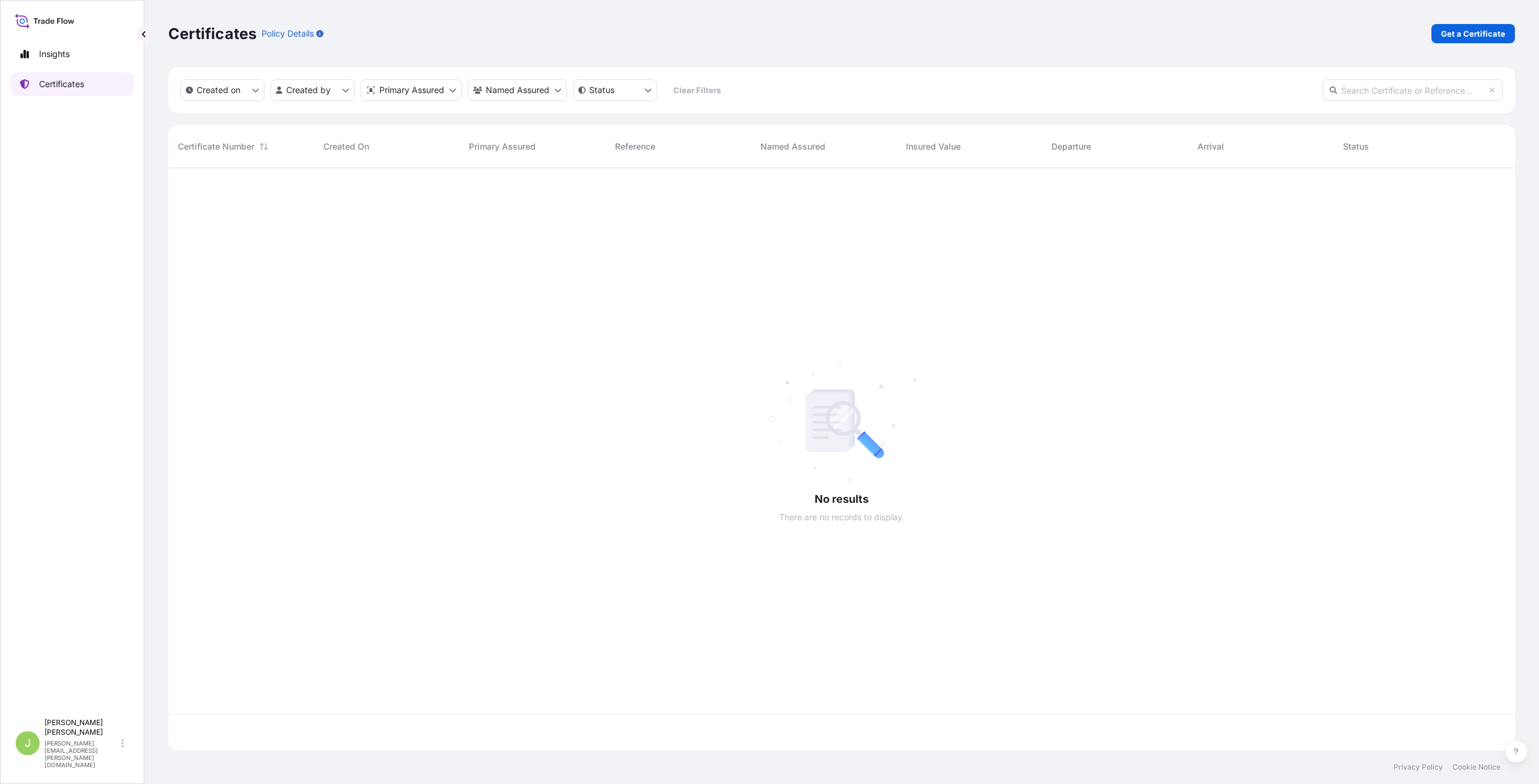
scroll to position [580, 1337]
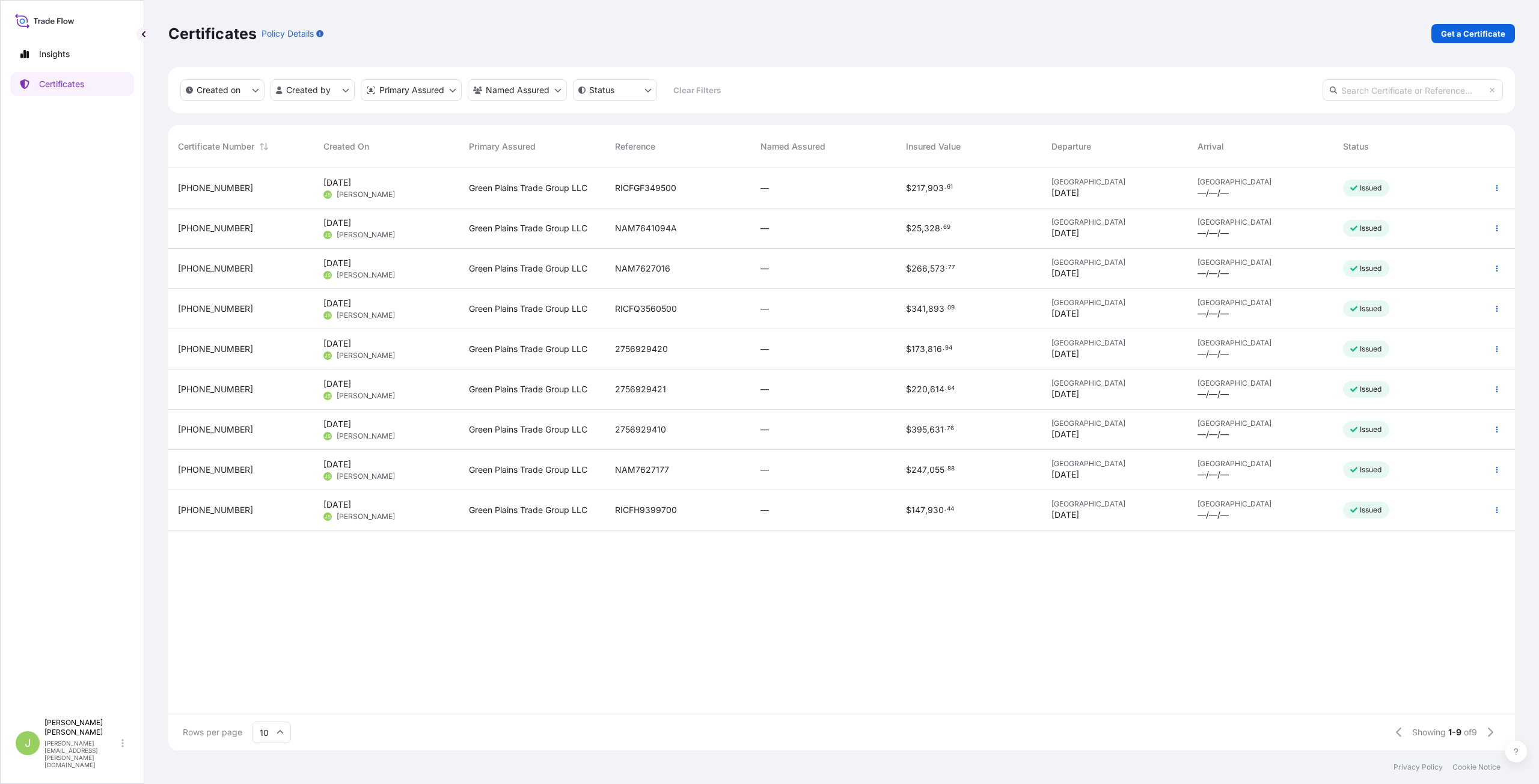
click at [728, 45] on div "Certificates Policy Details Get a Certificate" at bounding box center [841, 34] width 1347 height 68
